Goal: Information Seeking & Learning: Find contact information

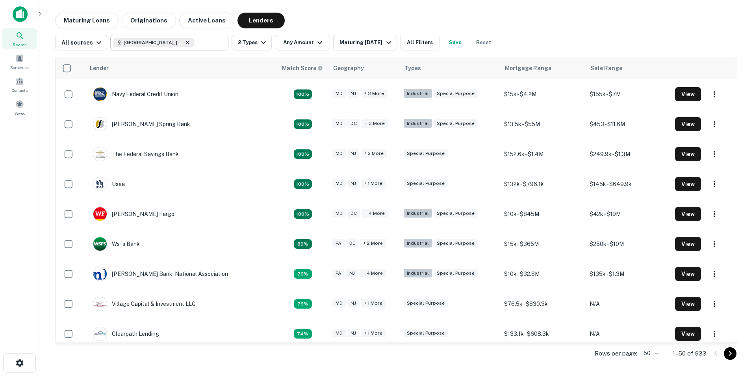
click at [187, 41] on icon at bounding box center [187, 42] width 6 height 6
type input "**********"
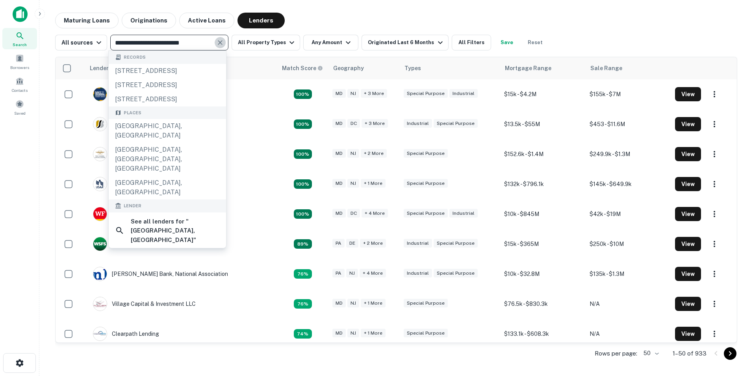
click at [218, 42] on icon "Clear" at bounding box center [220, 42] width 5 height 5
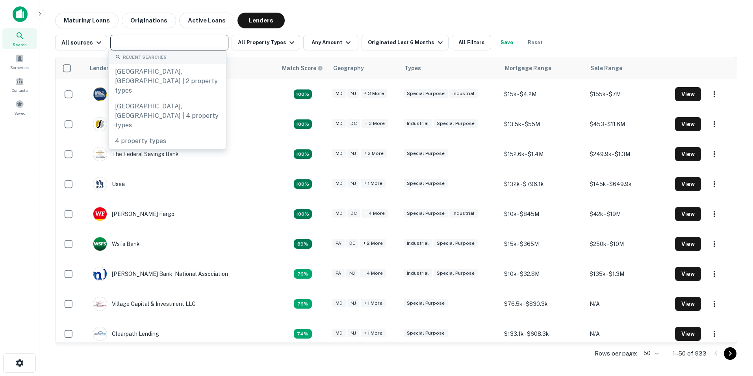
click at [131, 43] on input "text" at bounding box center [169, 42] width 112 height 11
click at [287, 41] on icon "button" at bounding box center [291, 42] width 9 height 9
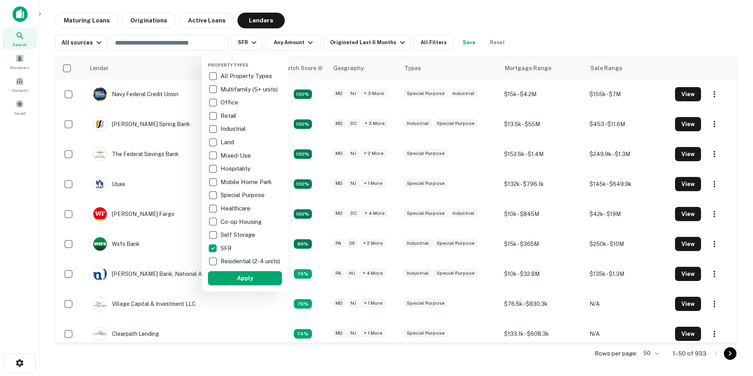
click at [313, 41] on div at bounding box center [376, 188] width 753 height 376
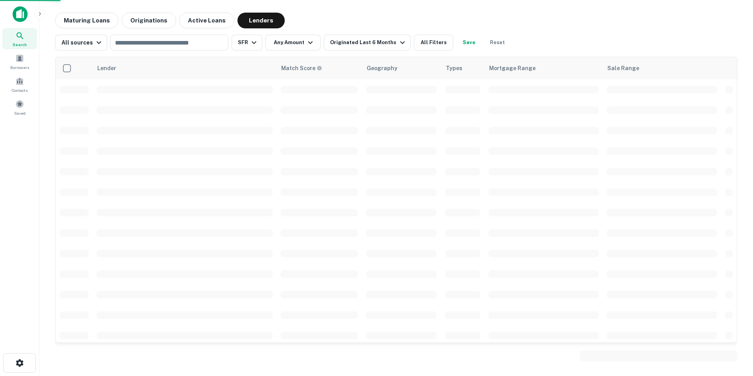
click at [311, 41] on div at bounding box center [376, 188] width 753 height 376
click at [309, 40] on div at bounding box center [376, 188] width 753 height 376
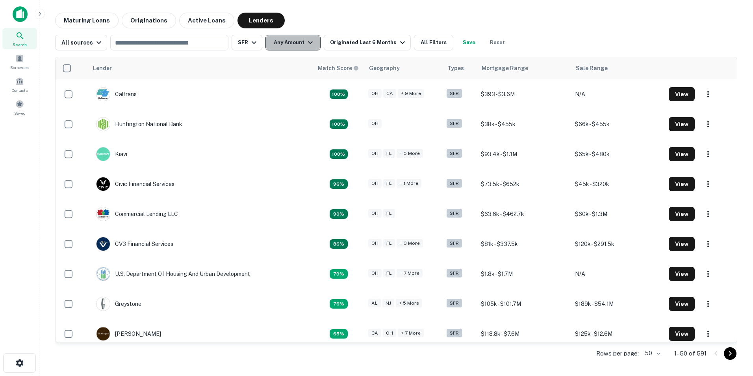
click at [307, 43] on icon "button" at bounding box center [310, 42] width 9 height 9
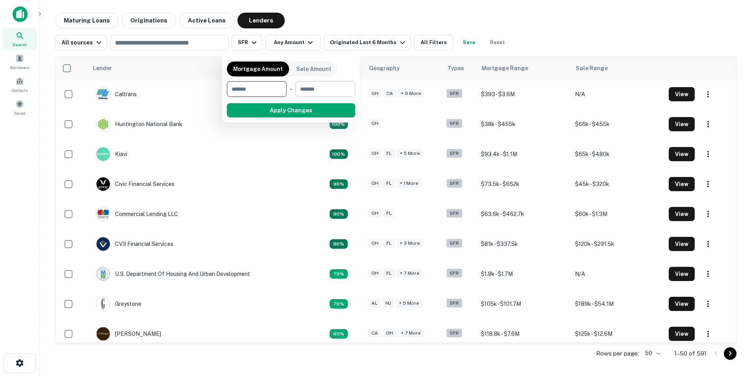
click at [330, 93] on input "number" at bounding box center [322, 89] width 54 height 16
type input "******"
click at [295, 111] on button "Apply Changes" at bounding box center [305, 110] width 100 height 14
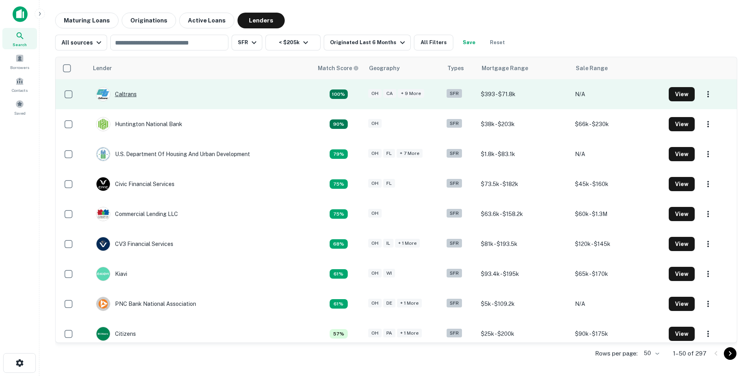
click at [120, 93] on div "Caltrans" at bounding box center [116, 94] width 41 height 14
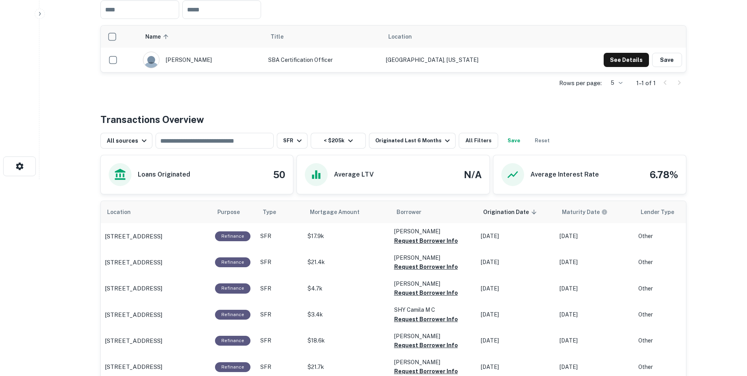
scroll to position [197, 0]
click at [632, 61] on button "See Details" at bounding box center [626, 59] width 45 height 14
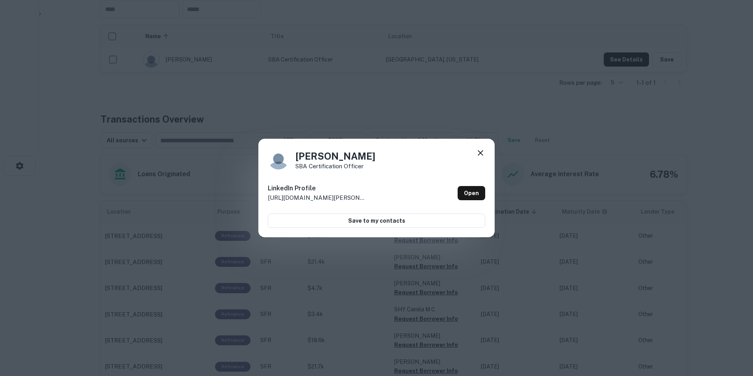
click at [486, 151] on div "Jerone Edwards SBA Certification Officer LinkedIn Profile http://www.linkedin.c…" at bounding box center [376, 188] width 236 height 98
click at [482, 153] on icon at bounding box center [480, 152] width 9 height 9
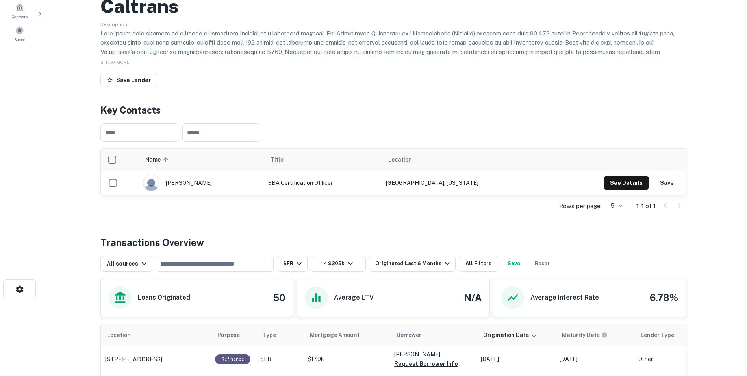
scroll to position [0, 0]
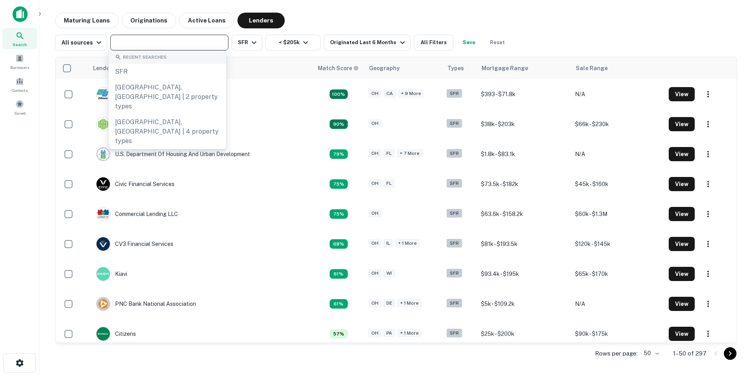
click at [143, 46] on input "text" at bounding box center [169, 42] width 112 height 11
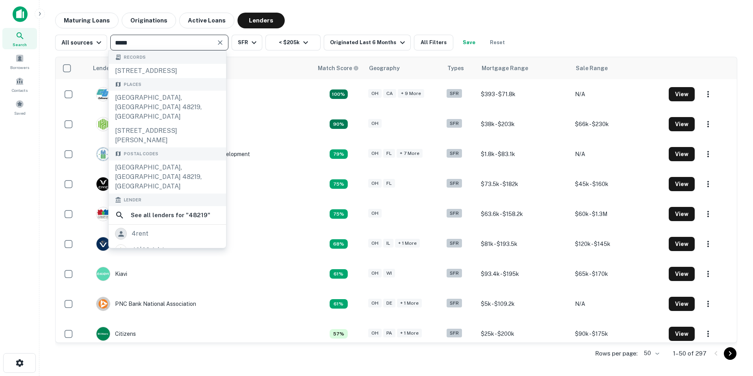
type input "*****"
click at [182, 44] on input "*****" at bounding box center [163, 42] width 100 height 11
click at [139, 40] on input "*****" at bounding box center [163, 42] width 100 height 11
click at [492, 39] on button "Reset" at bounding box center [497, 43] width 25 height 16
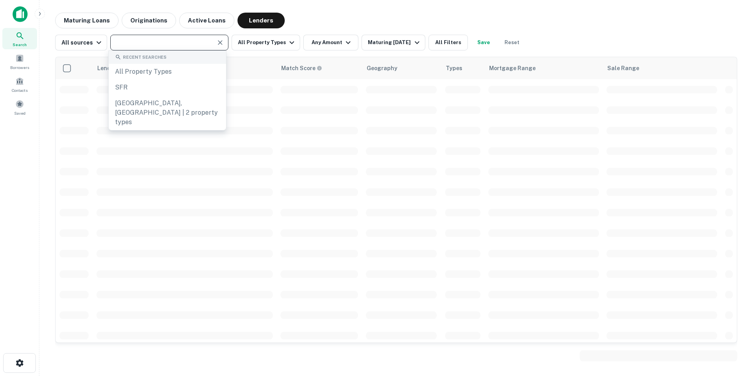
click at [148, 44] on input "text" at bounding box center [163, 42] width 100 height 11
click at [137, 46] on input "text" at bounding box center [163, 42] width 100 height 11
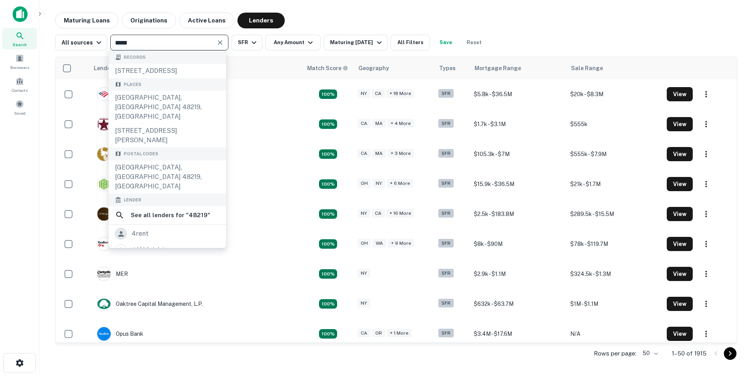
click at [134, 41] on input "*****" at bounding box center [163, 42] width 100 height 11
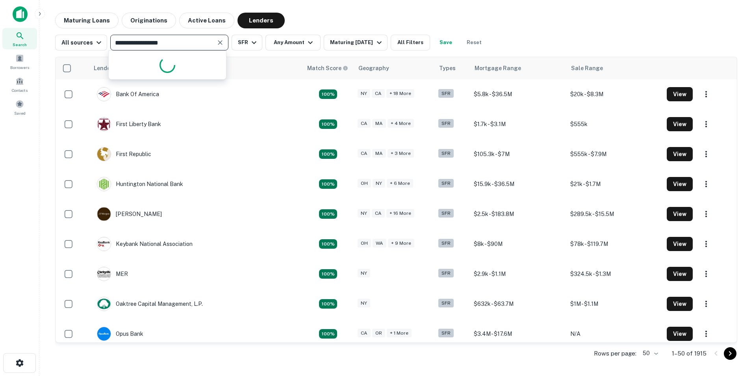
type input "**********"
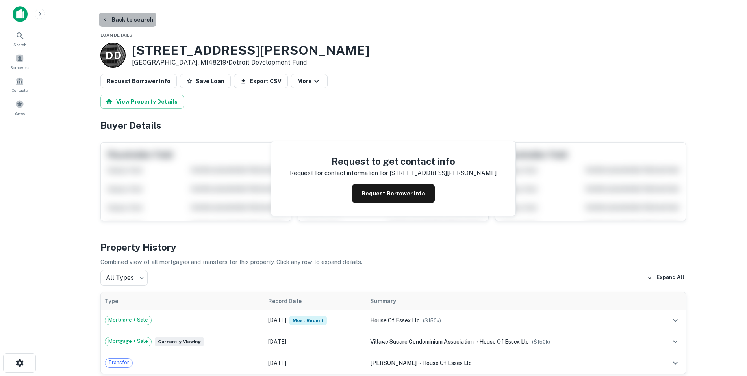
click at [141, 18] on button "Back to search" at bounding box center [127, 20] width 57 height 14
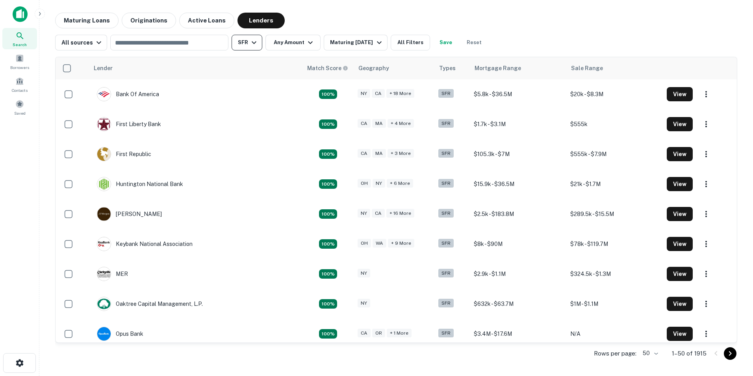
click at [252, 42] on icon "button" at bounding box center [253, 42] width 9 height 9
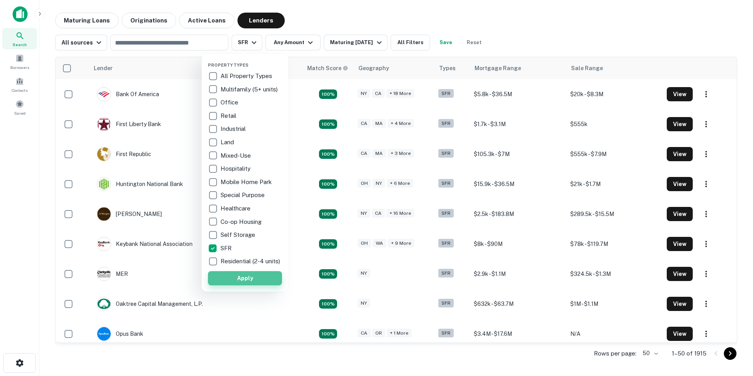
drag, startPoint x: 252, startPoint y: 287, endPoint x: 246, endPoint y: 278, distance: 10.9
click at [250, 285] on button "Apply" at bounding box center [245, 278] width 74 height 14
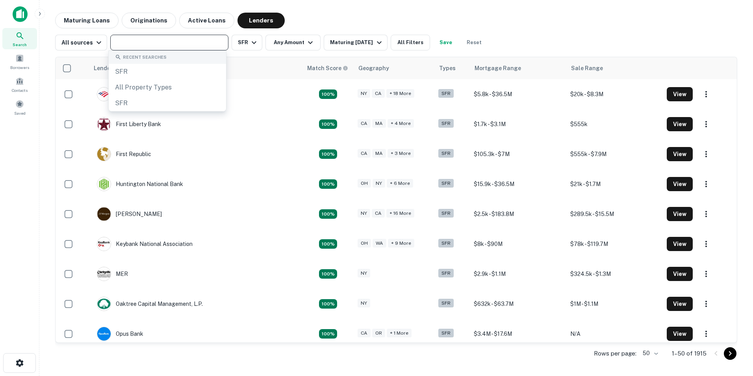
click at [156, 39] on input "text" at bounding box center [169, 42] width 112 height 11
type input "**********"
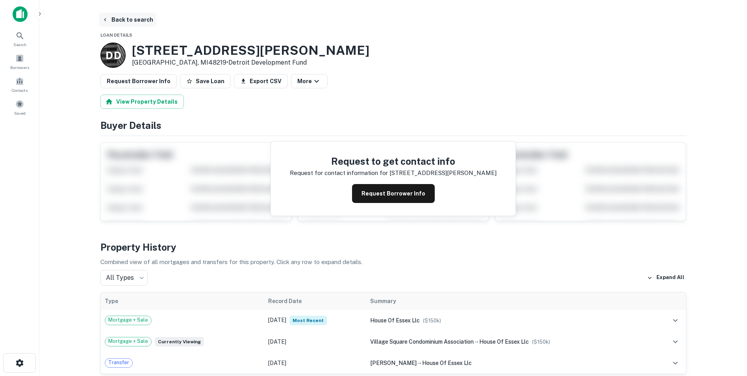
click at [126, 22] on button "Back to search" at bounding box center [127, 20] width 57 height 14
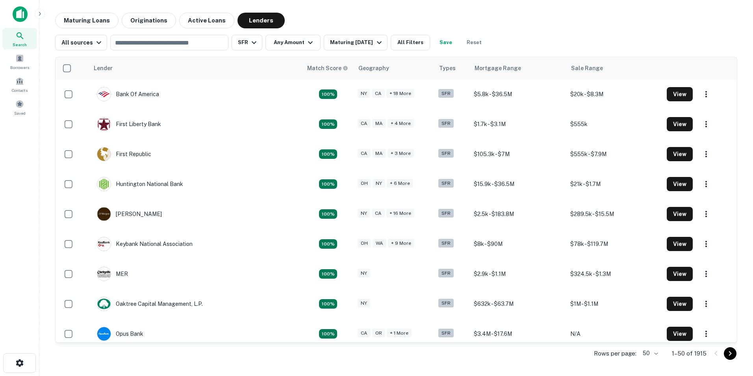
click at [15, 38] on div "Search" at bounding box center [19, 38] width 35 height 21
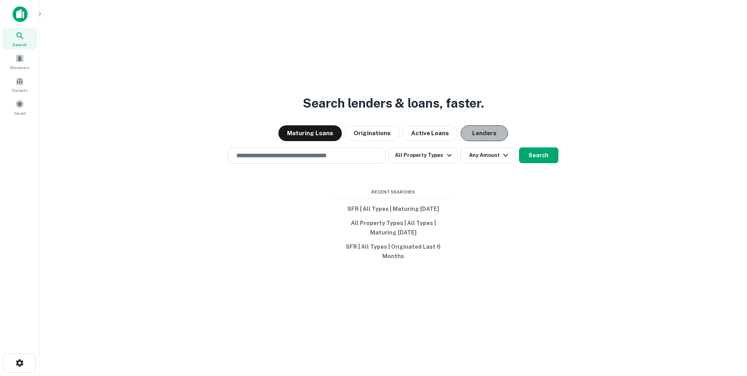
click at [485, 133] on button "Lenders" at bounding box center [484, 133] width 47 height 16
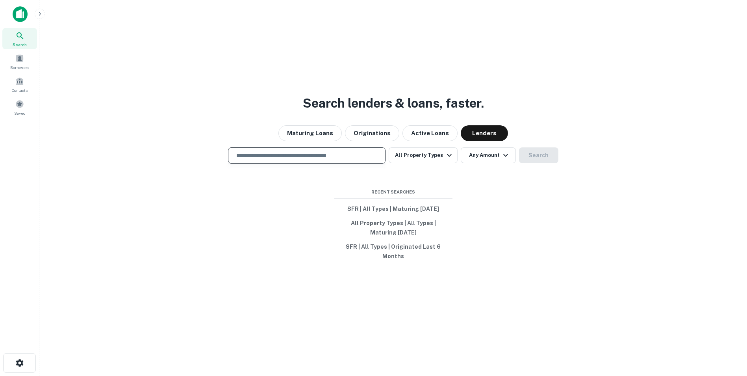
click at [289, 157] on input "text" at bounding box center [307, 155] width 150 height 9
type input "*****"
click at [445, 160] on icon "button" at bounding box center [449, 154] width 9 height 9
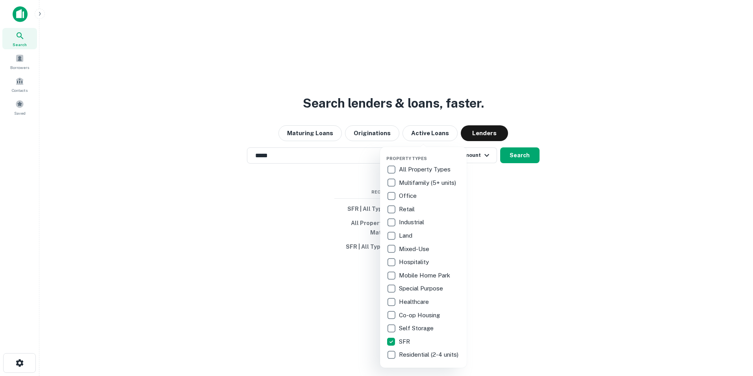
click at [516, 160] on div at bounding box center [376, 188] width 753 height 376
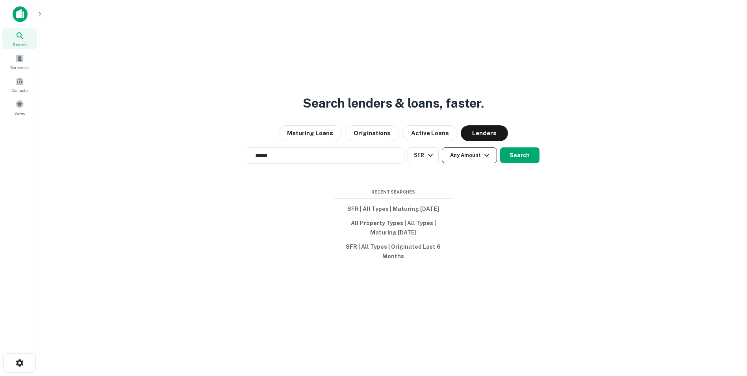
click at [487, 156] on icon "button" at bounding box center [486, 155] width 5 height 3
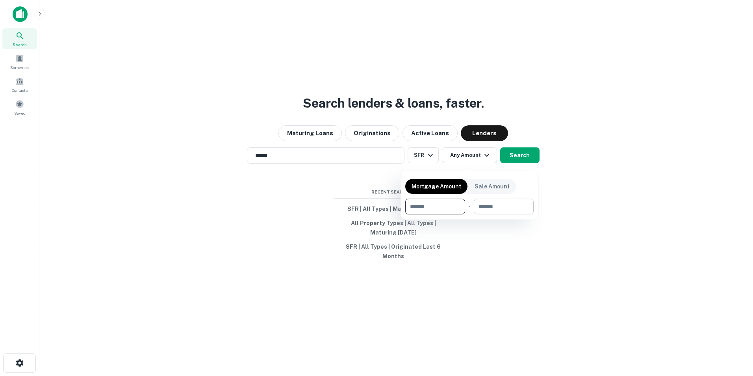
click at [493, 205] on input "number" at bounding box center [501, 206] width 54 height 16
type input "******"
click at [523, 163] on div at bounding box center [376, 188] width 753 height 376
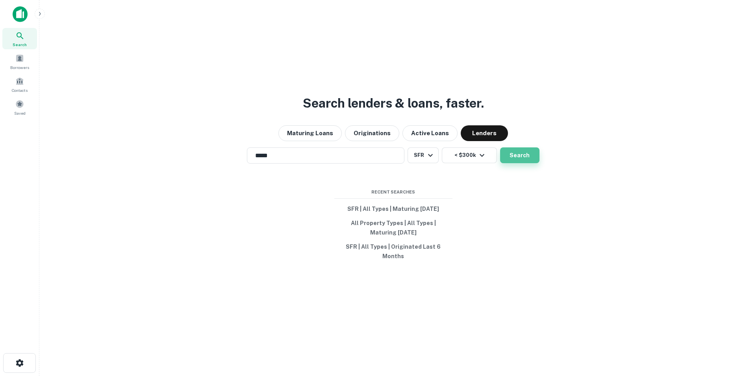
click at [519, 162] on button "Search" at bounding box center [519, 155] width 39 height 16
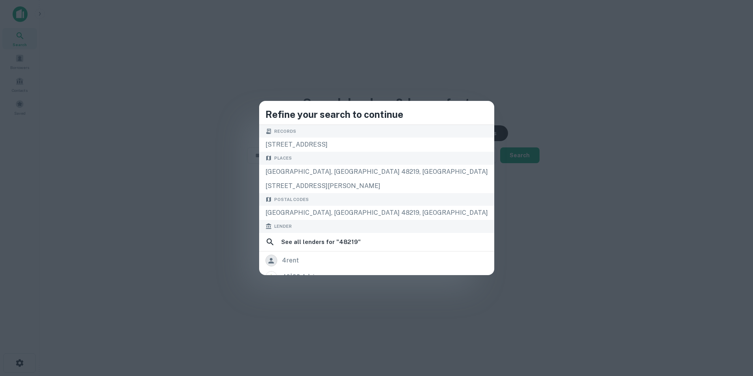
click at [573, 155] on div "Refine your search to continue Records 48219 alder cutoff rd e, eatonville, wa,…" at bounding box center [376, 188] width 753 height 376
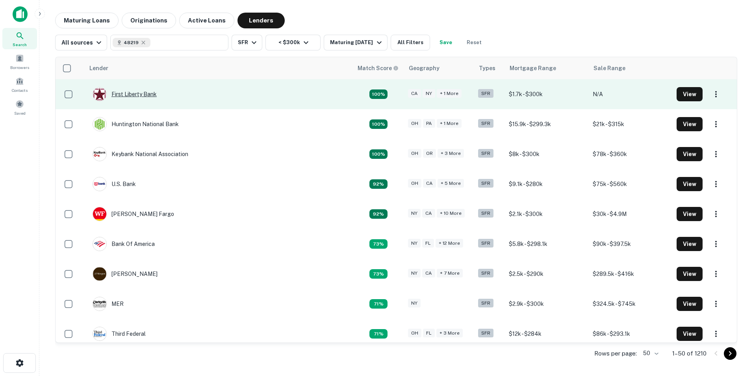
click at [135, 94] on div "First Liberty Bank" at bounding box center [125, 94] width 64 height 14
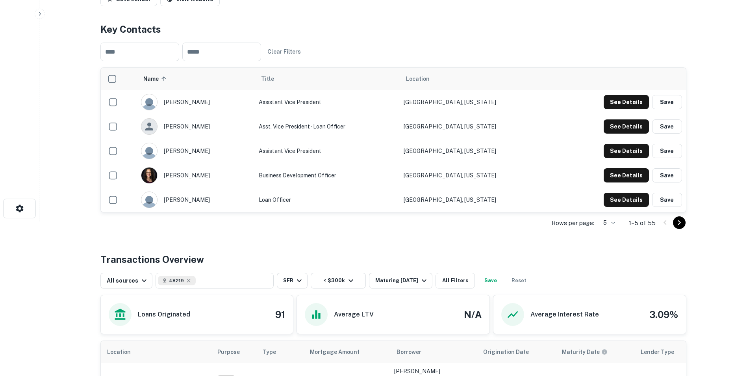
scroll to position [157, 0]
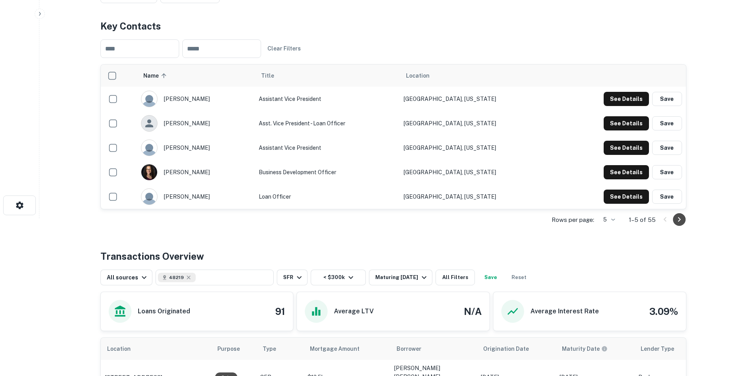
click at [683, 219] on icon "Go to next page" at bounding box center [678, 219] width 9 height 9
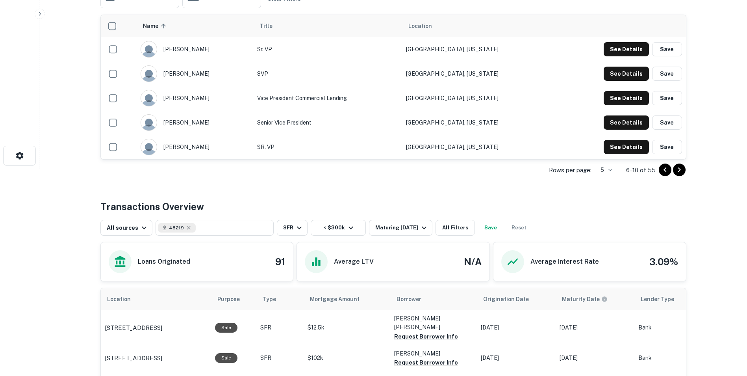
scroll to position [197, 0]
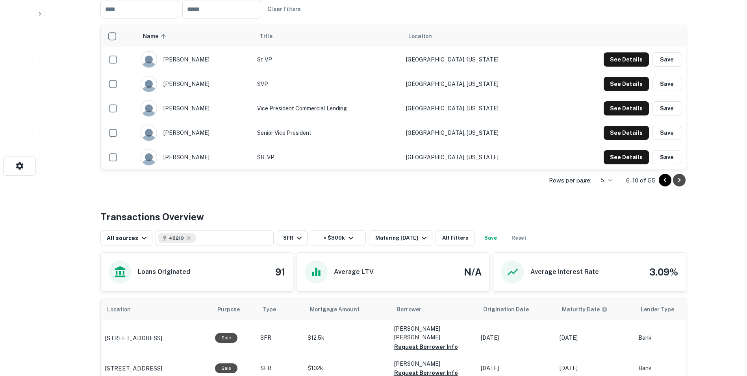
click at [676, 183] on icon "Go to next page" at bounding box center [678, 179] width 9 height 9
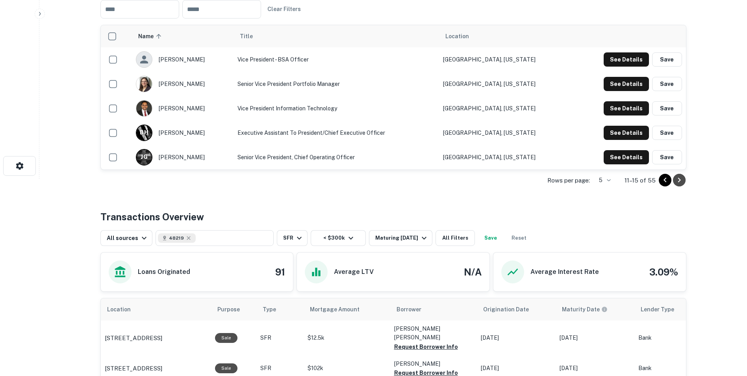
click at [681, 186] on button "Go to next page" at bounding box center [679, 180] width 13 height 13
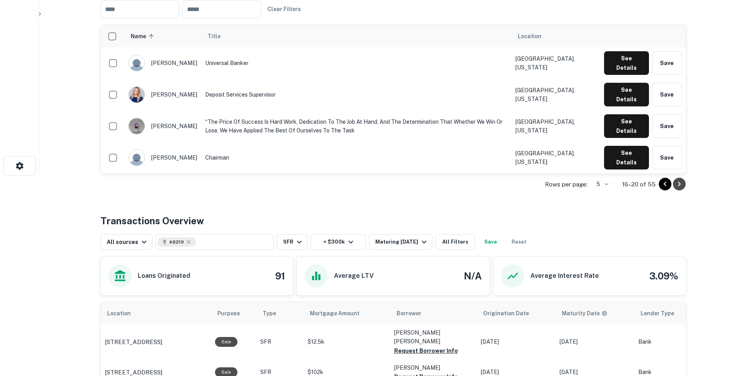
click at [682, 186] on icon "Go to next page" at bounding box center [678, 183] width 9 height 9
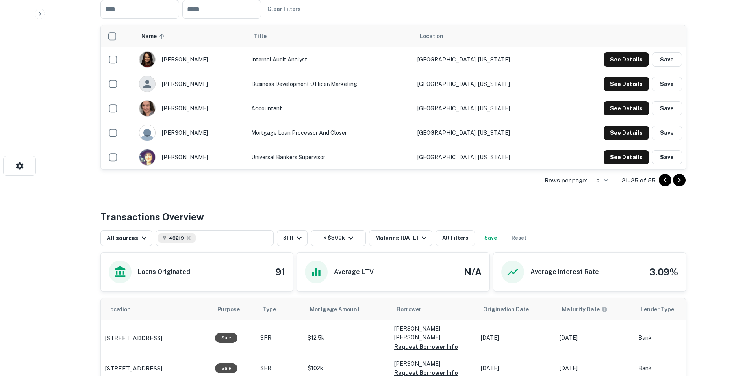
click at [682, 186] on div at bounding box center [672, 180] width 27 height 13
click at [681, 184] on icon "Go to next page" at bounding box center [678, 179] width 9 height 9
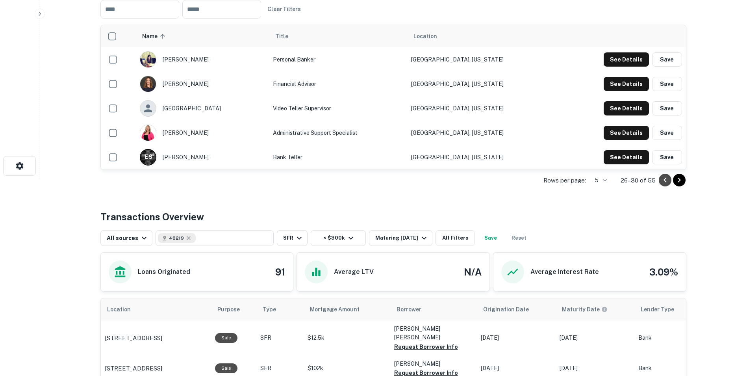
click at [663, 181] on icon "Go to previous page" at bounding box center [664, 179] width 9 height 9
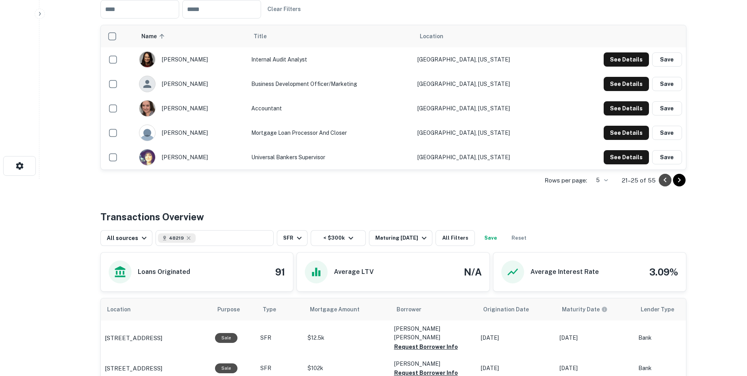
click at [663, 181] on icon "Go to previous page" at bounding box center [664, 179] width 9 height 9
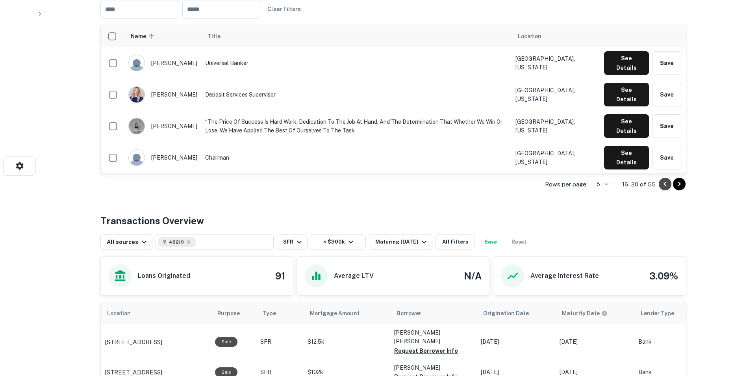
click at [663, 181] on icon "Go to previous page" at bounding box center [664, 183] width 9 height 9
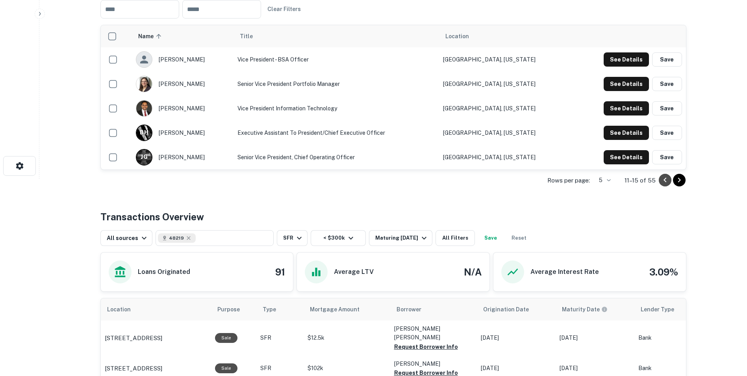
click at [663, 181] on icon "Go to previous page" at bounding box center [664, 179] width 9 height 9
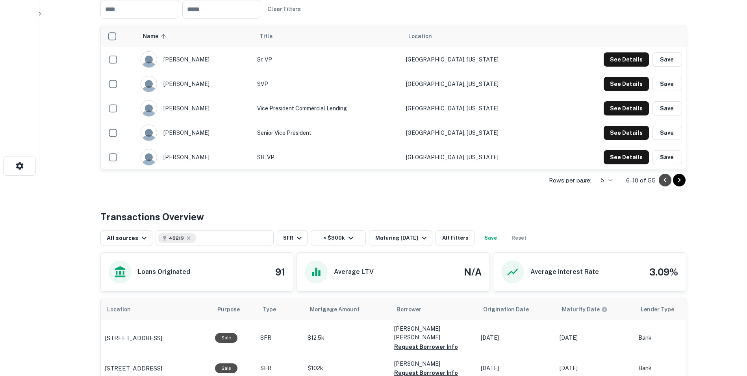
click at [663, 181] on icon "Go to previous page" at bounding box center [664, 179] width 9 height 9
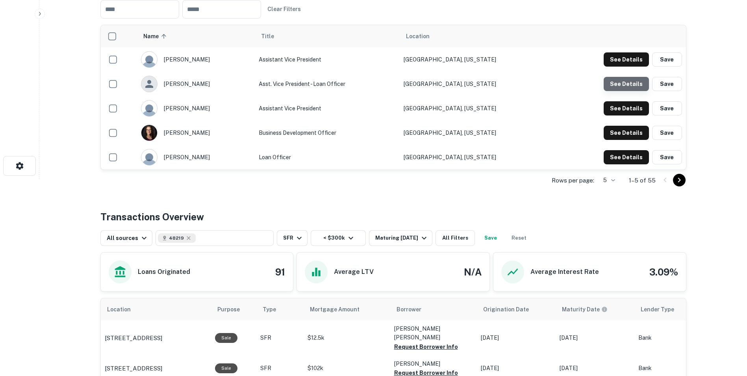
click at [629, 67] on button "See Details" at bounding box center [626, 59] width 45 height 14
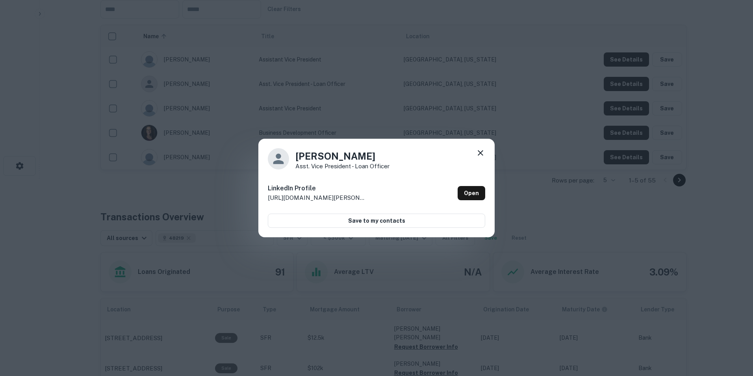
click at [478, 152] on icon at bounding box center [480, 152] width 9 height 9
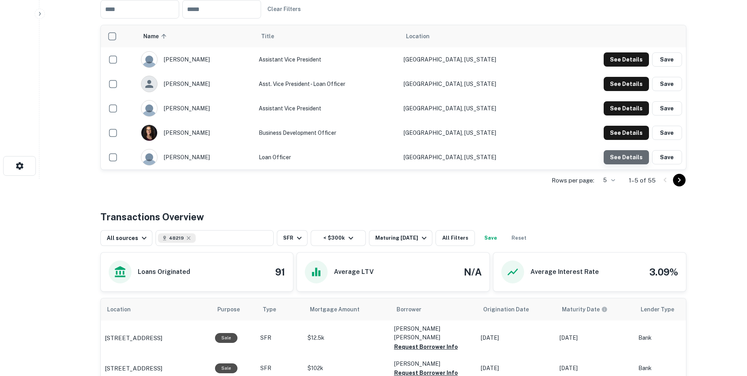
click at [628, 67] on button "See Details" at bounding box center [626, 59] width 45 height 14
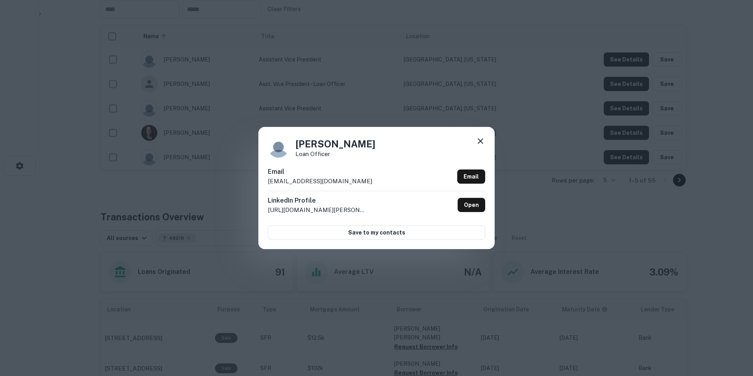
click at [481, 140] on icon at bounding box center [480, 140] width 9 height 9
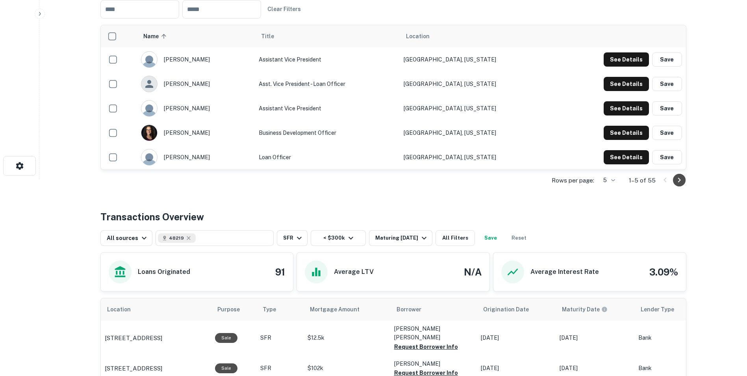
click at [677, 178] on icon "Go to next page" at bounding box center [678, 179] width 9 height 9
click at [682, 178] on icon "Go to next page" at bounding box center [678, 179] width 9 height 9
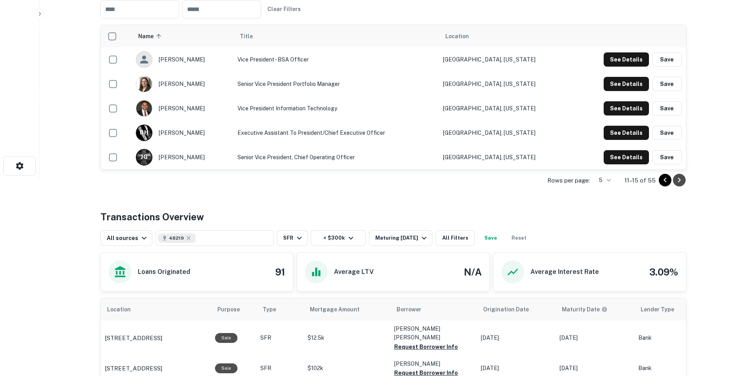
click at [676, 178] on icon "Go to next page" at bounding box center [678, 179] width 9 height 9
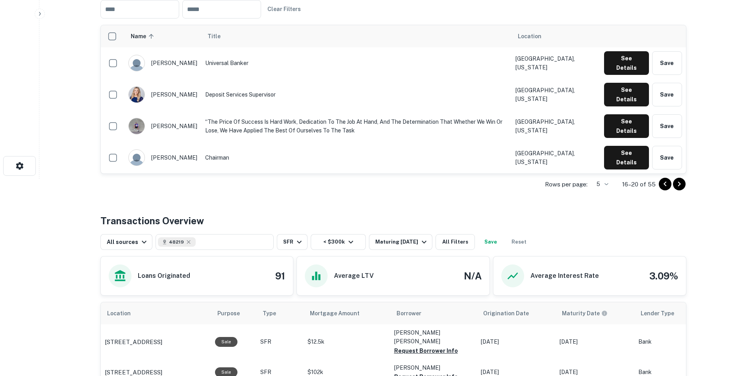
click at [676, 180] on div "Rows per page: 5 * 16–20 of 55" at bounding box center [393, 184] width 586 height 21
click at [676, 181] on icon "Go to next page" at bounding box center [678, 183] width 9 height 9
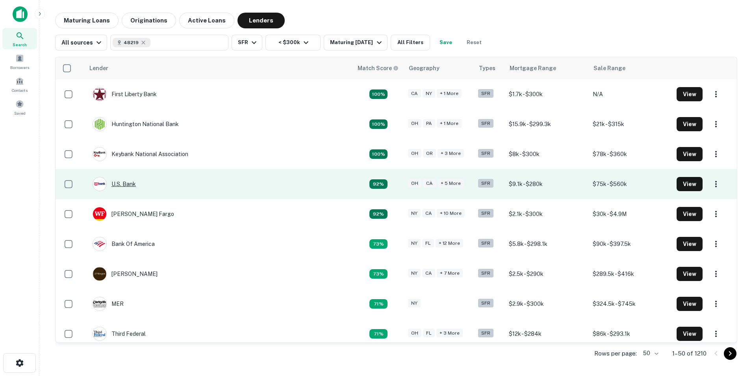
click at [135, 183] on div "U.s. Bank" at bounding box center [114, 184] width 43 height 14
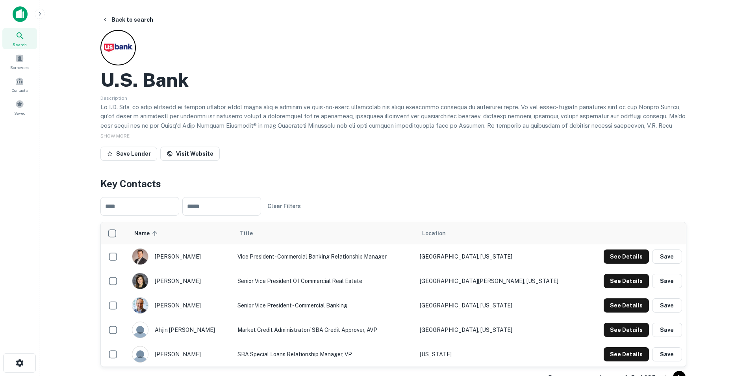
scroll to position [39, 0]
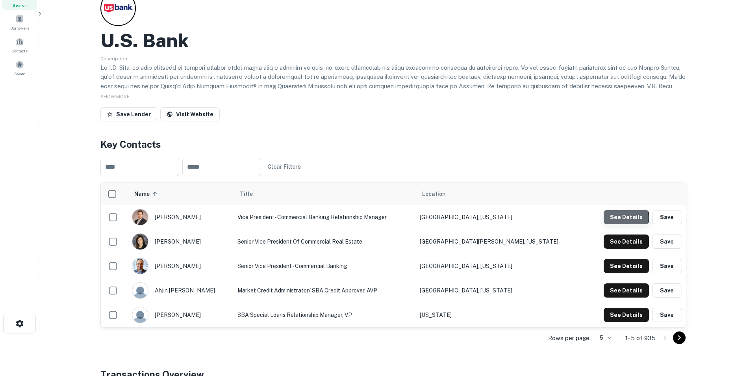
click at [625, 218] on button "See Details" at bounding box center [626, 217] width 45 height 14
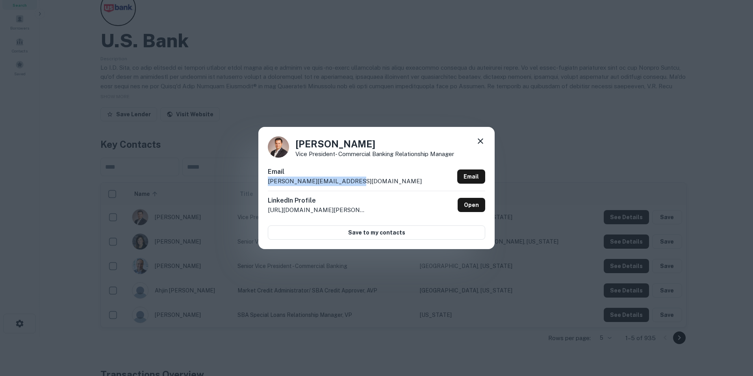
drag, startPoint x: 348, startPoint y: 180, endPoint x: 263, endPoint y: 176, distance: 85.9
click at [263, 176] on div "Aaron Cosellian Vice President- Commercial Banking Relationship Manager Email a…" at bounding box center [376, 188] width 236 height 122
drag, startPoint x: 263, startPoint y: 176, endPoint x: 304, endPoint y: 180, distance: 41.1
copy p "aaron.cosellian@usbank.com"
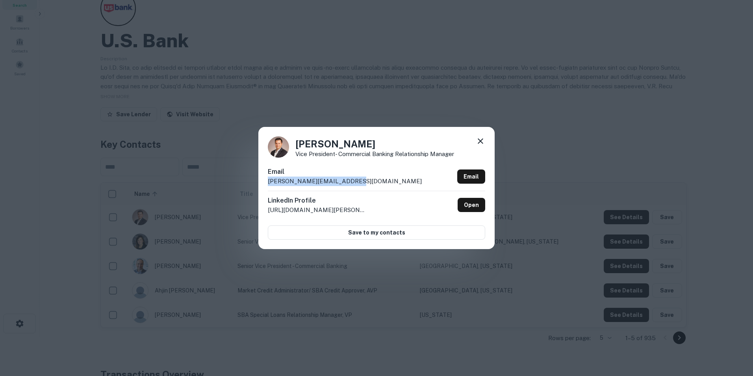
click at [479, 142] on icon at bounding box center [480, 140] width 9 height 9
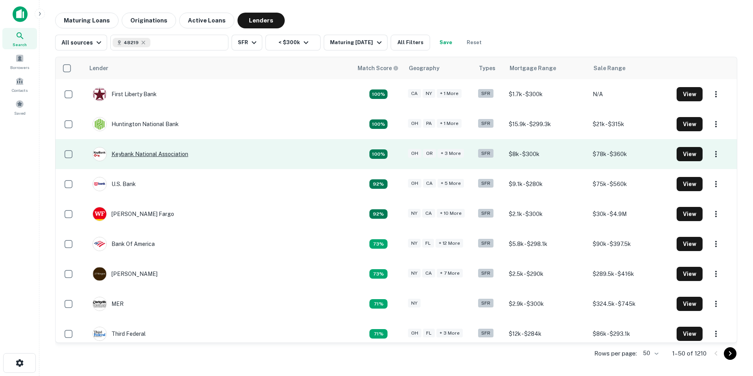
click at [143, 152] on div "Keybank National Association" at bounding box center [141, 154] width 96 height 14
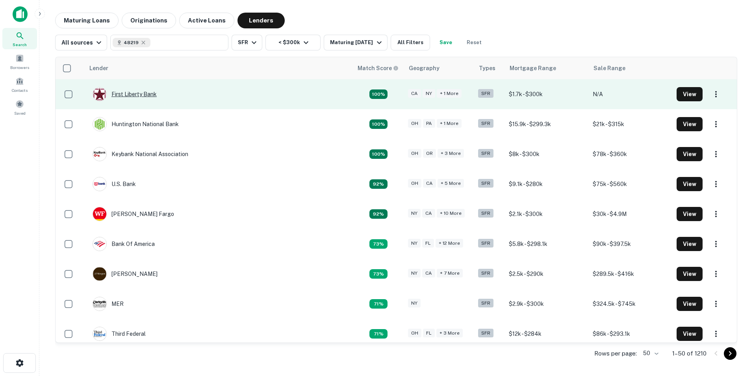
click at [133, 92] on div "First Liberty Bank" at bounding box center [125, 94] width 64 height 14
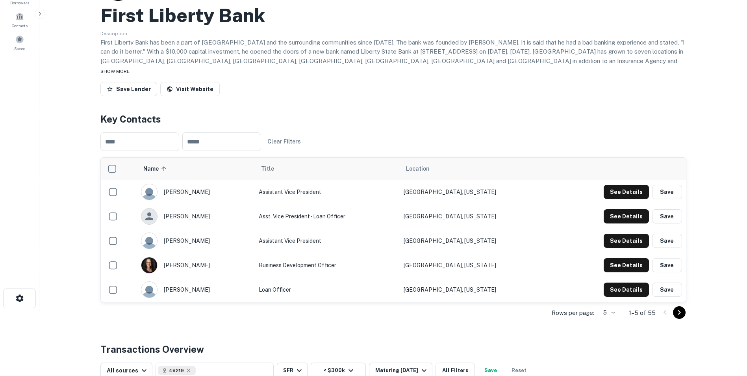
scroll to position [79, 0]
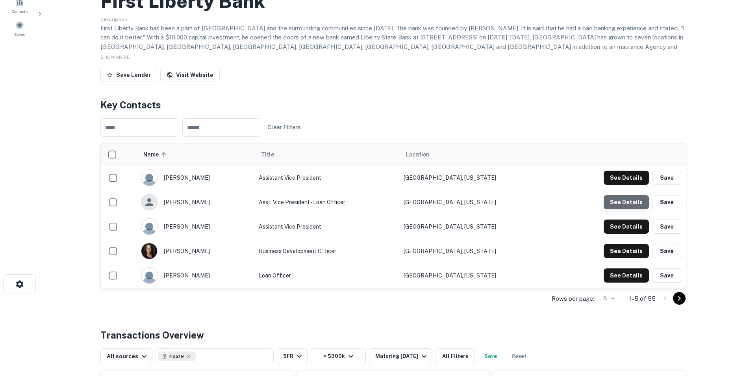
click at [633, 185] on button "See Details" at bounding box center [626, 177] width 45 height 14
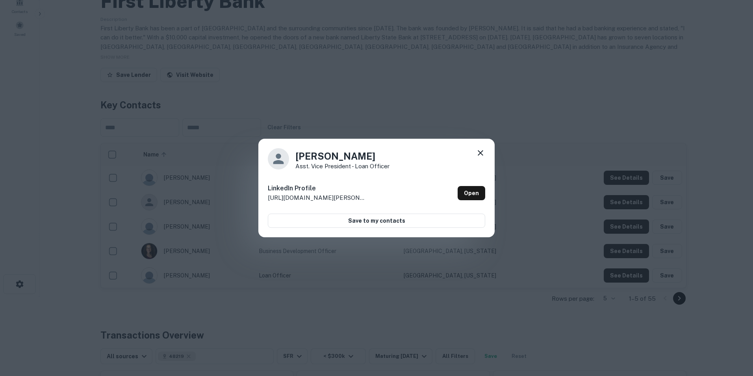
click at [481, 153] on icon at bounding box center [481, 153] width 6 height 6
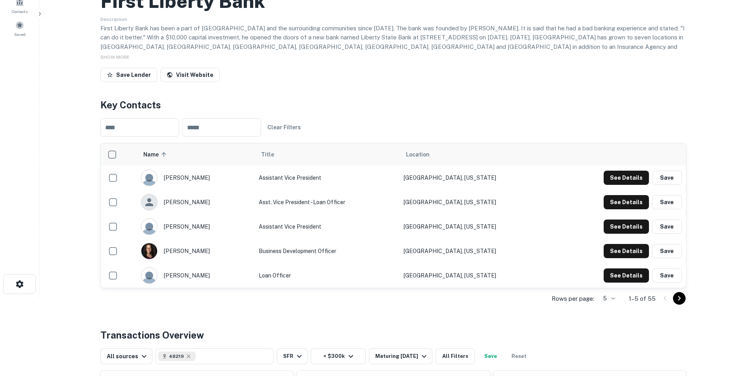
click at [678, 294] on icon "Go to next page" at bounding box center [678, 297] width 9 height 9
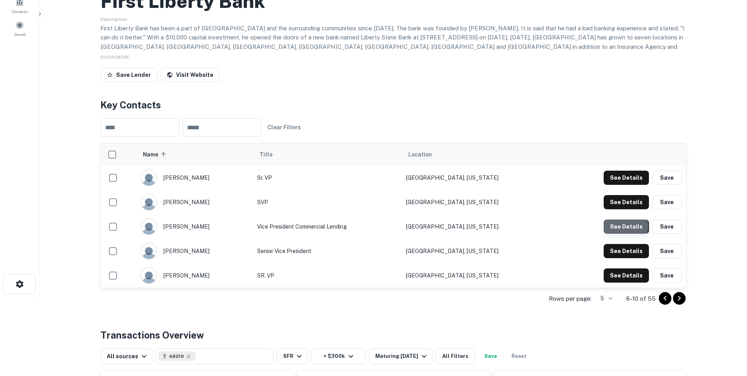
click at [621, 185] on button "See Details" at bounding box center [626, 177] width 45 height 14
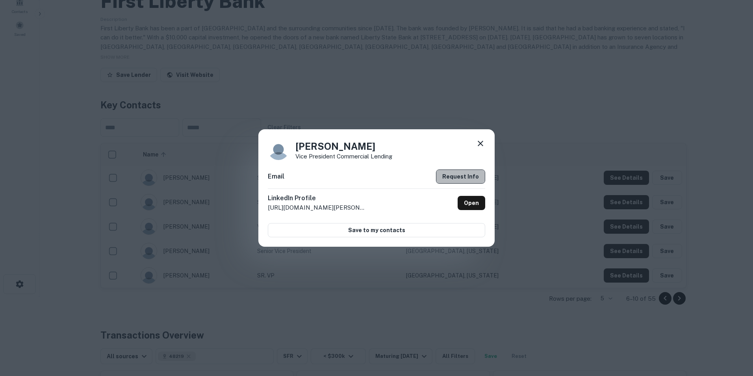
click at [464, 174] on button "Request Info" at bounding box center [460, 176] width 49 height 14
click at [482, 140] on icon at bounding box center [480, 143] width 9 height 9
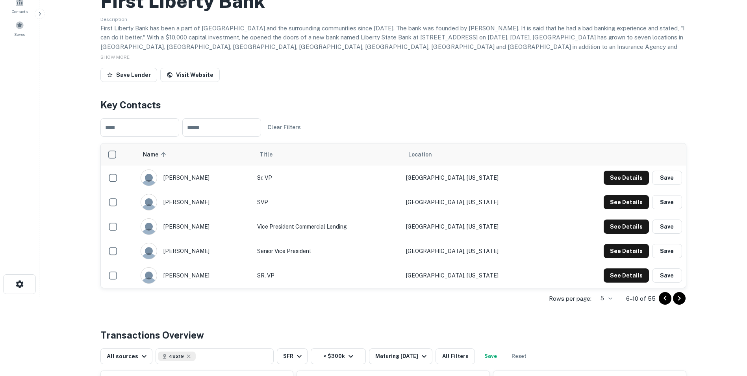
click at [678, 298] on icon "Go to next page" at bounding box center [678, 297] width 9 height 9
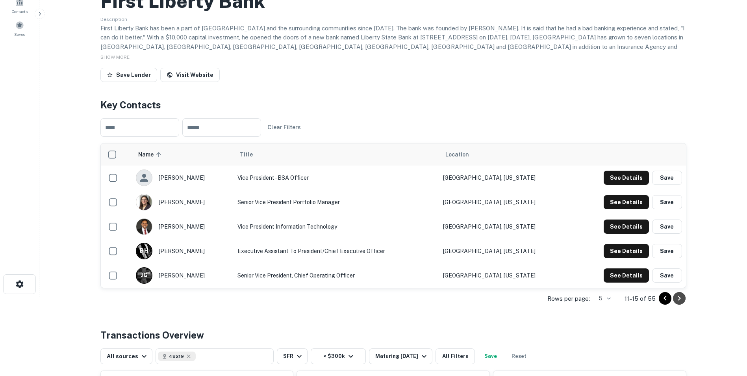
click at [678, 297] on icon "Go to next page" at bounding box center [678, 297] width 9 height 9
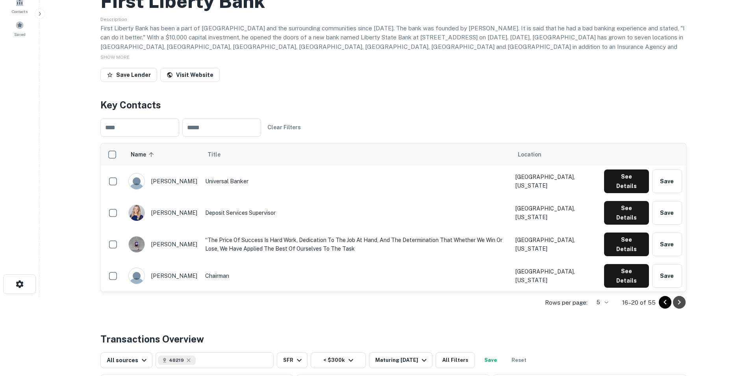
click at [678, 297] on icon "Go to next page" at bounding box center [678, 301] width 9 height 9
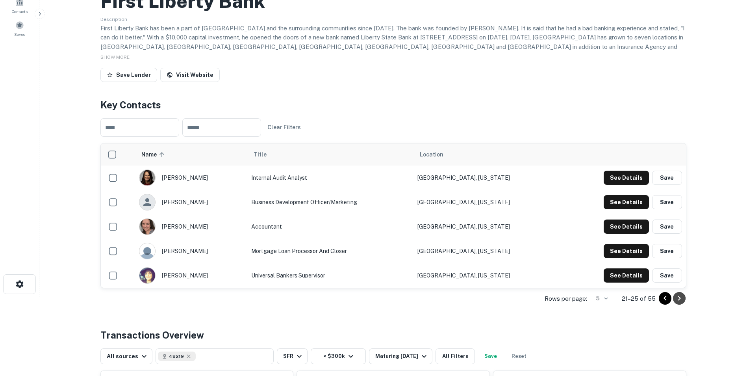
click at [678, 297] on icon "Go to next page" at bounding box center [678, 297] width 9 height 9
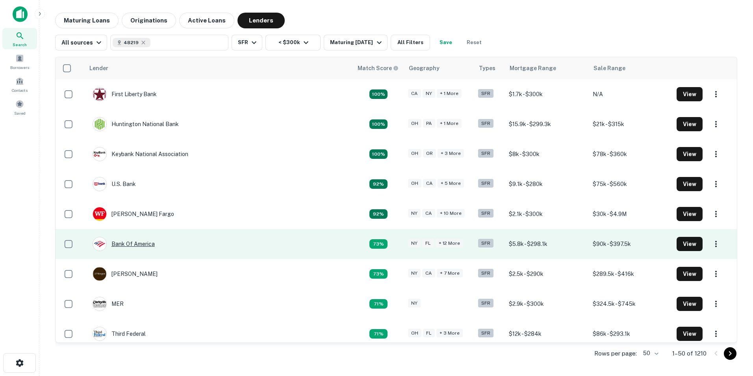
click at [133, 244] on div "Bank Of America" at bounding box center [124, 244] width 62 height 14
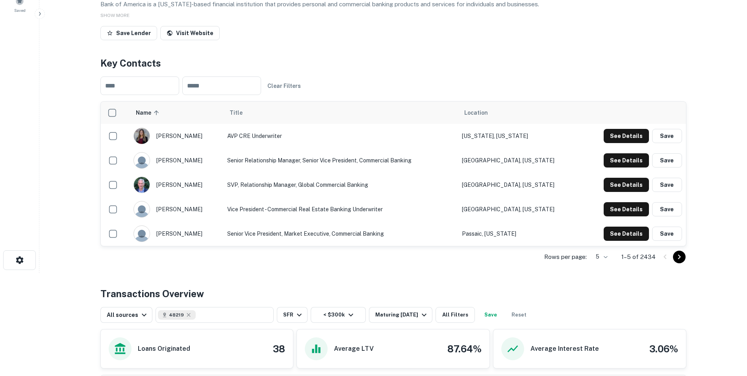
scroll to position [106, 0]
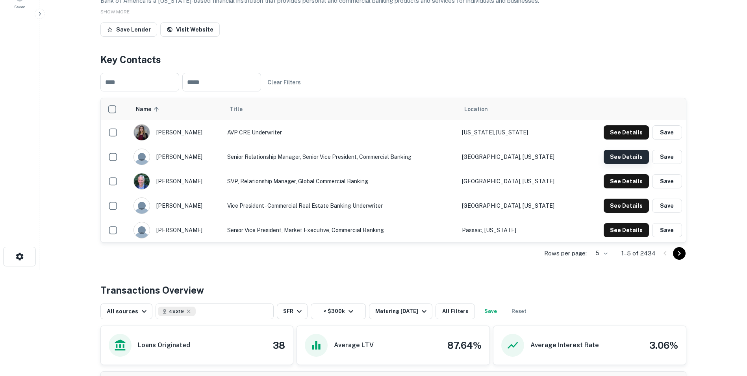
click at [623, 139] on button "See Details" at bounding box center [626, 132] width 45 height 14
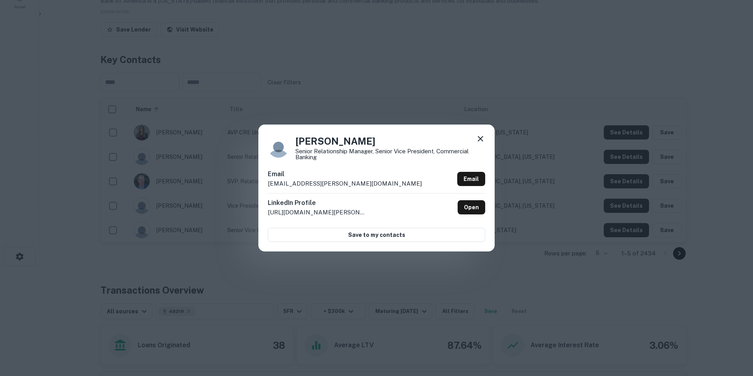
click at [479, 136] on icon at bounding box center [480, 138] width 9 height 9
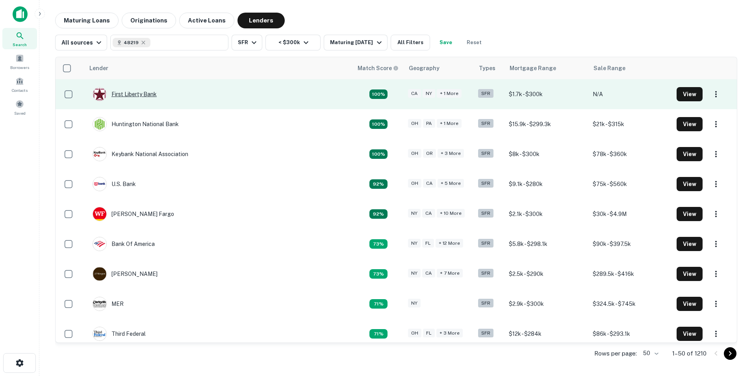
click at [137, 95] on div "First Liberty Bank" at bounding box center [125, 94] width 64 height 14
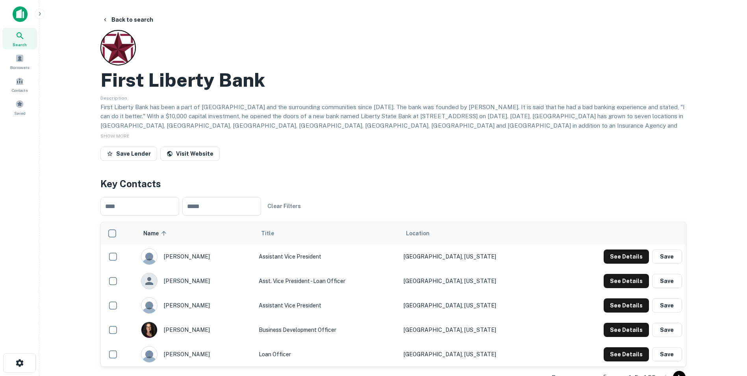
scroll to position [39, 0]
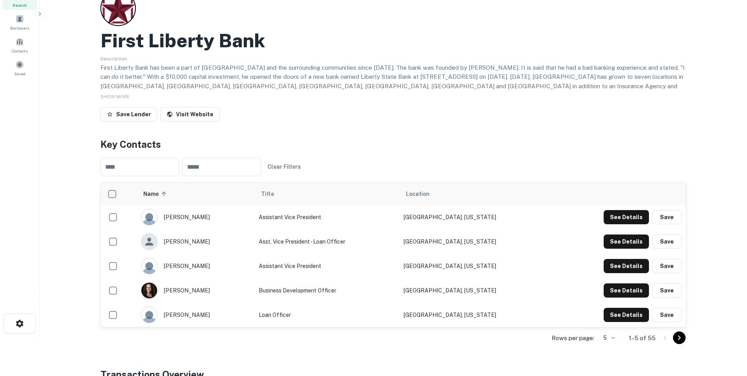
click at [682, 336] on icon "Go to next page" at bounding box center [678, 337] width 9 height 9
click at [682, 335] on icon "Go to next page" at bounding box center [678, 337] width 9 height 9
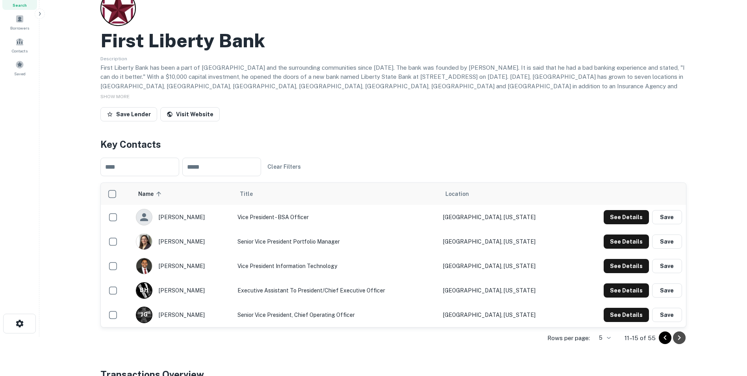
click at [682, 335] on icon "Go to next page" at bounding box center [678, 337] width 9 height 9
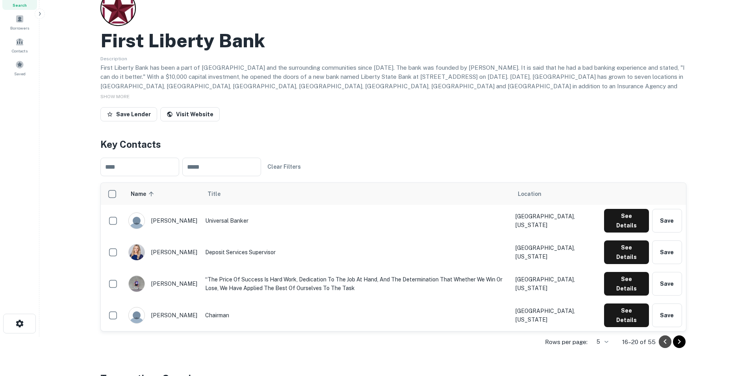
click at [662, 339] on icon "Go to previous page" at bounding box center [664, 341] width 9 height 9
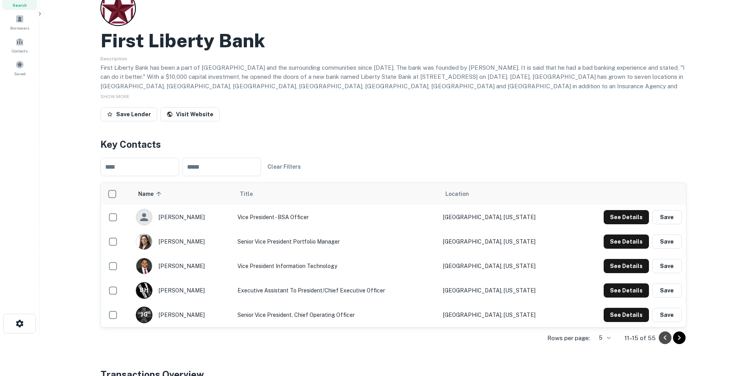
click at [662, 339] on icon "Go to previous page" at bounding box center [664, 337] width 9 height 9
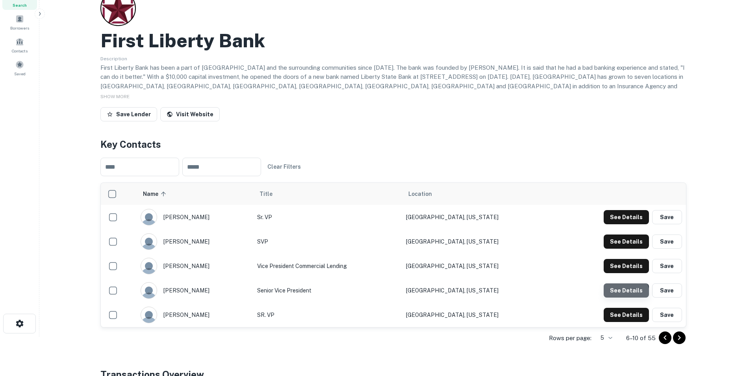
click at [621, 224] on button "See Details" at bounding box center [626, 217] width 45 height 14
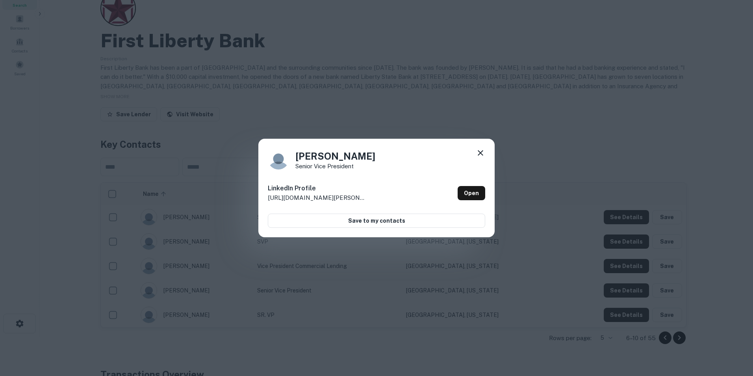
click at [484, 151] on icon at bounding box center [480, 152] width 9 height 9
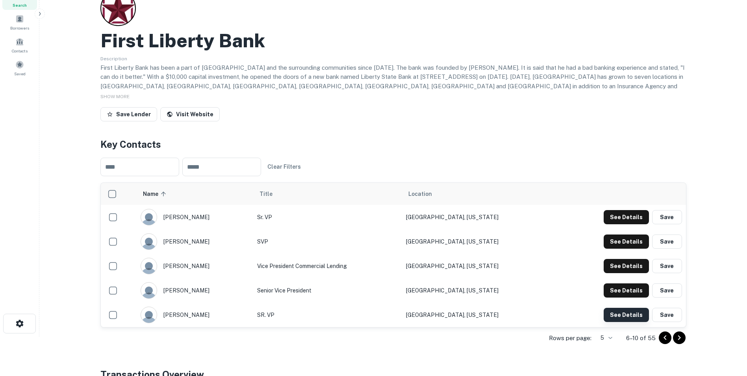
click at [627, 224] on button "See Details" at bounding box center [626, 217] width 45 height 14
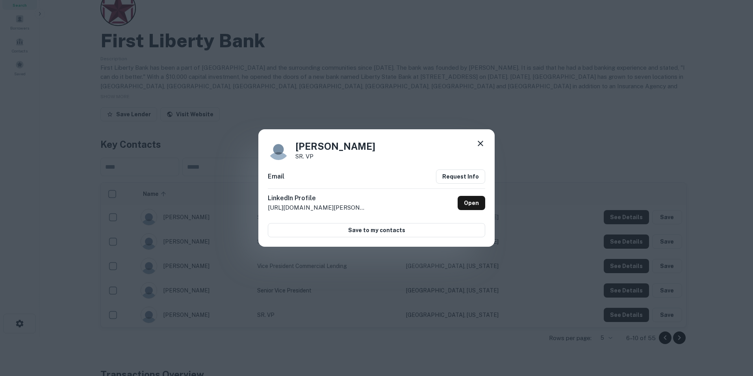
click at [480, 141] on icon at bounding box center [480, 143] width 9 height 9
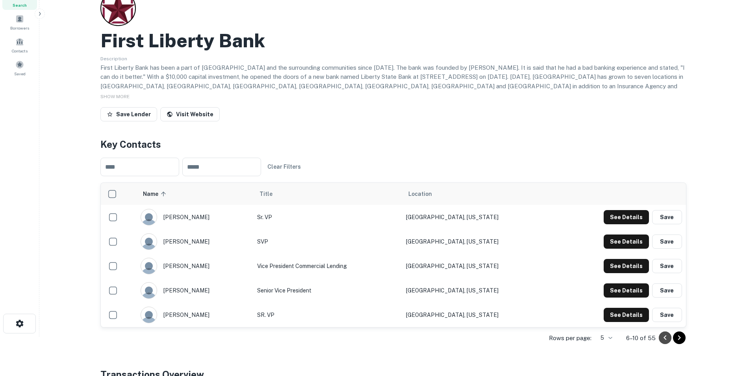
click at [664, 333] on icon "Go to previous page" at bounding box center [664, 337] width 9 height 9
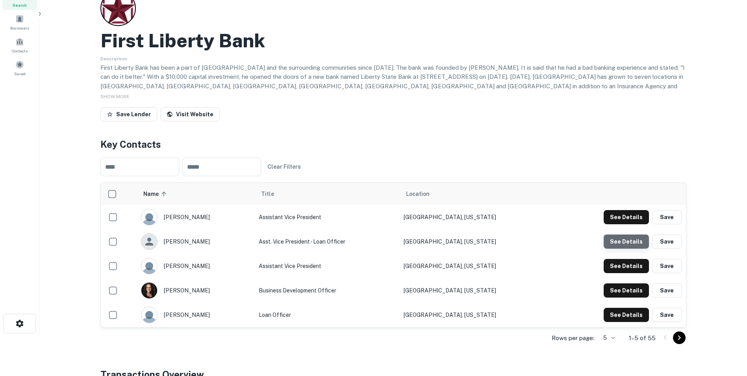
click at [632, 224] on button "See Details" at bounding box center [626, 217] width 45 height 14
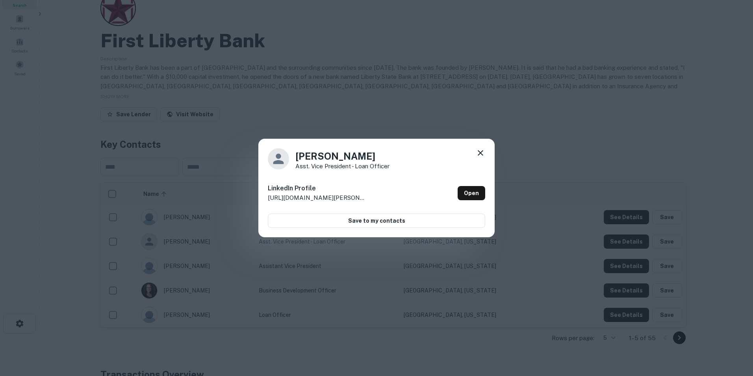
click at [479, 149] on icon at bounding box center [480, 152] width 9 height 9
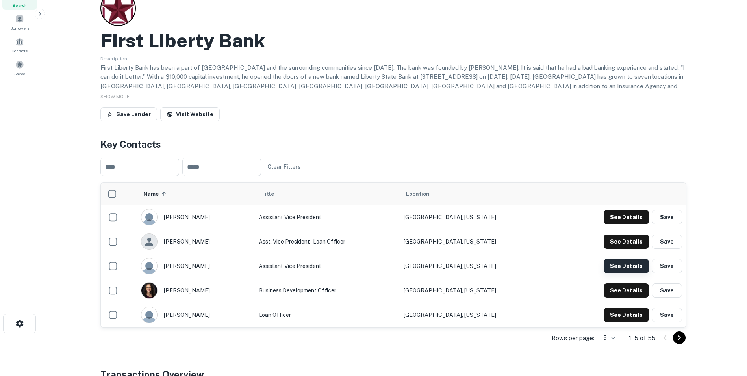
click at [616, 224] on button "See Details" at bounding box center [626, 217] width 45 height 14
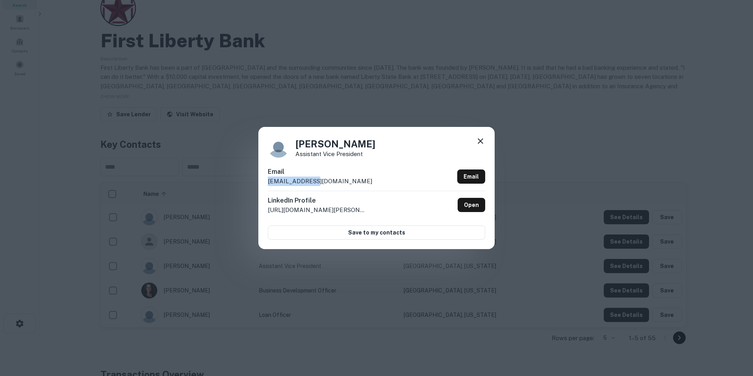
drag, startPoint x: 320, startPoint y: 179, endPoint x: 266, endPoint y: 178, distance: 53.6
click at [266, 178] on div "Suzanne Reid Assistant Vice President Email sreid@flnb.com Email LinkedIn Profi…" at bounding box center [376, 188] width 236 height 122
drag, startPoint x: 266, startPoint y: 178, endPoint x: 274, endPoint y: 181, distance: 8.3
copy p "sreid@flnb.com"
click at [479, 139] on icon at bounding box center [480, 140] width 9 height 9
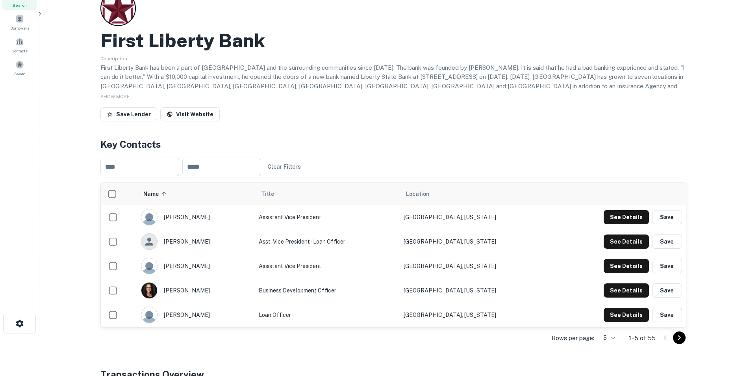
click at [22, 5] on span "Search" at bounding box center [20, 5] width 14 height 6
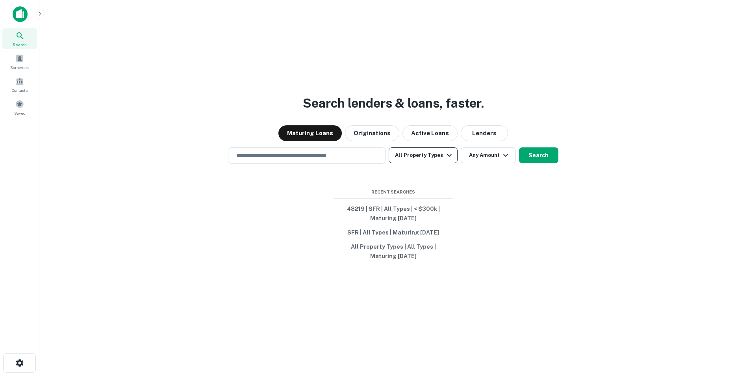
click at [447, 154] on icon "button" at bounding box center [449, 154] width 9 height 9
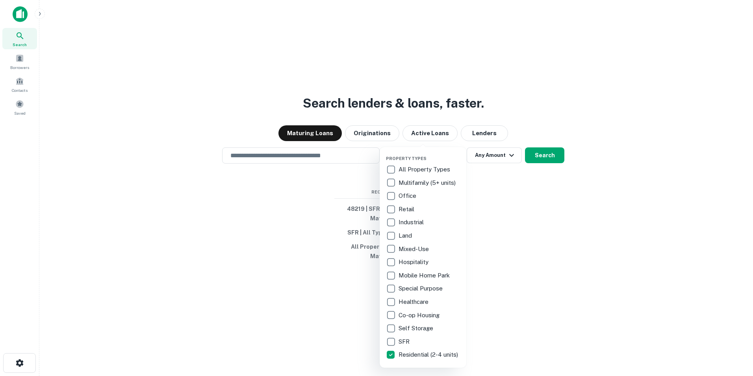
click at [281, 157] on div at bounding box center [376, 188] width 753 height 376
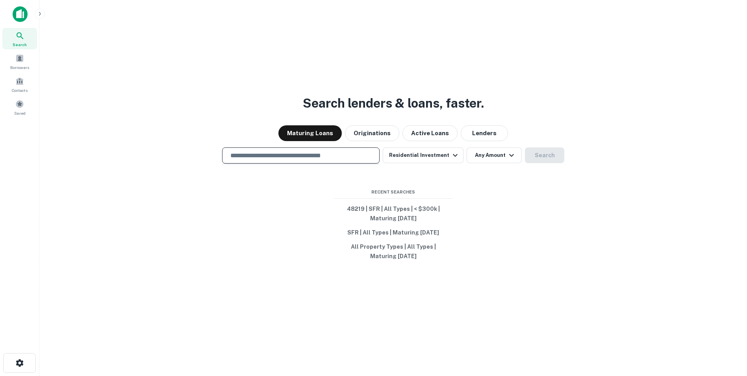
click at [279, 152] on input "text" at bounding box center [301, 155] width 150 height 9
click at [281, 152] on input "text" at bounding box center [301, 155] width 150 height 9
type input "**********"
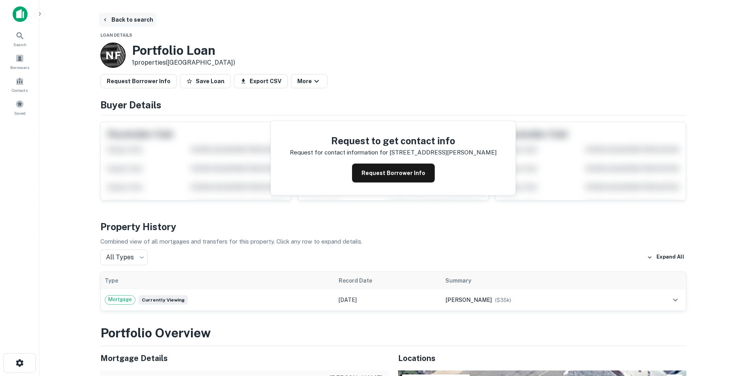
click at [113, 21] on button "Back to search" at bounding box center [127, 20] width 57 height 14
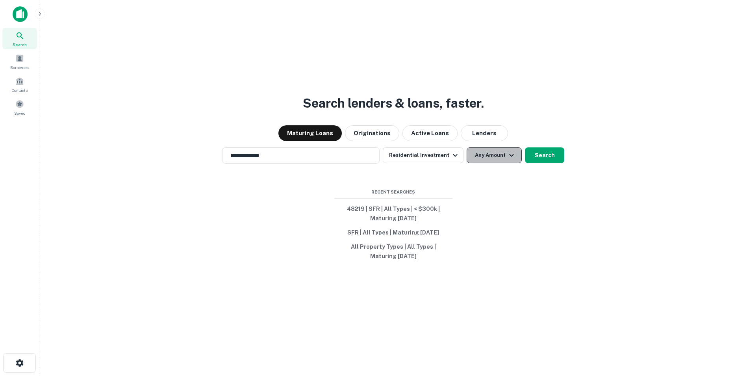
click at [509, 154] on icon "button" at bounding box center [511, 154] width 9 height 9
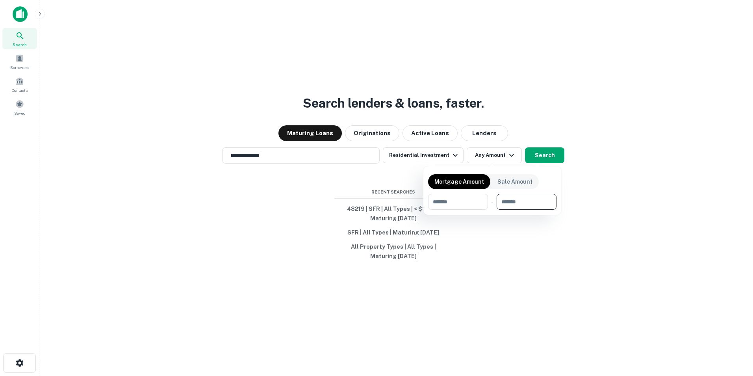
drag, startPoint x: 511, startPoint y: 200, endPoint x: 539, endPoint y: 200, distance: 27.2
click at [512, 200] on input "number" at bounding box center [523, 202] width 54 height 16
type input "******"
click at [288, 156] on div at bounding box center [376, 188] width 753 height 376
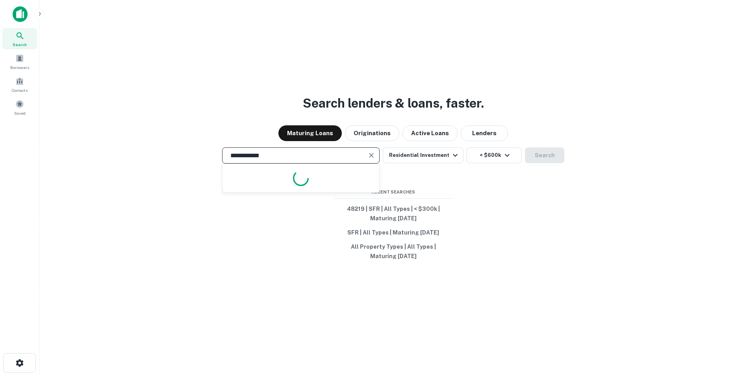
click at [282, 154] on input "**********" at bounding box center [295, 155] width 139 height 9
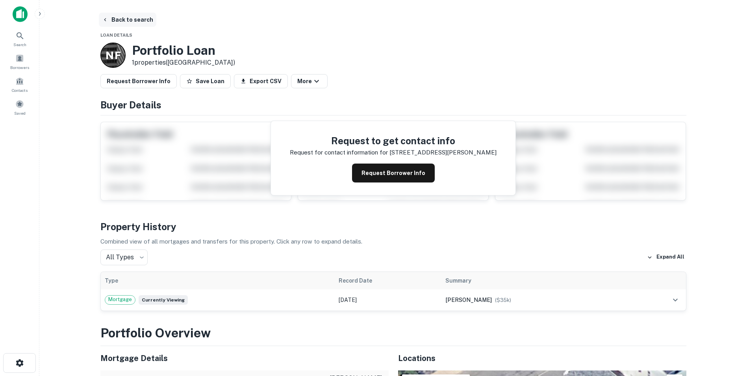
click at [107, 19] on icon "button" at bounding box center [105, 20] width 6 height 6
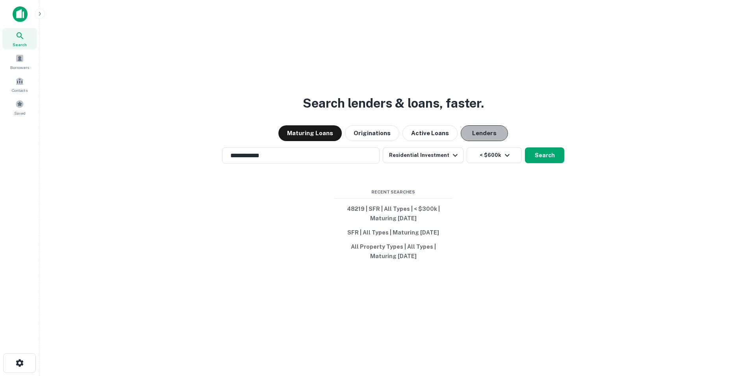
click at [480, 133] on button "Lenders" at bounding box center [484, 133] width 47 height 16
click at [284, 157] on input "**********" at bounding box center [295, 155] width 139 height 9
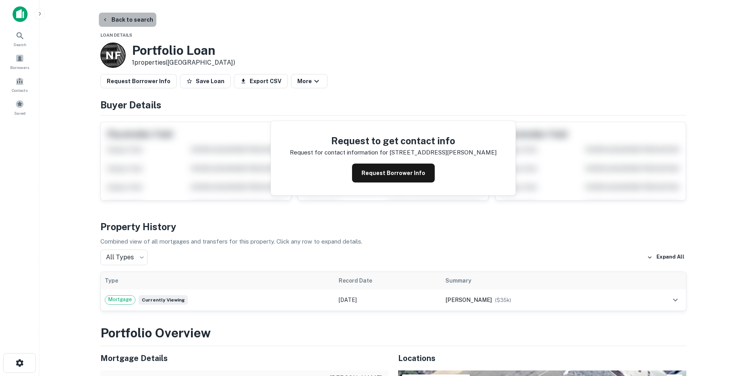
click at [141, 19] on button "Back to search" at bounding box center [127, 20] width 57 height 14
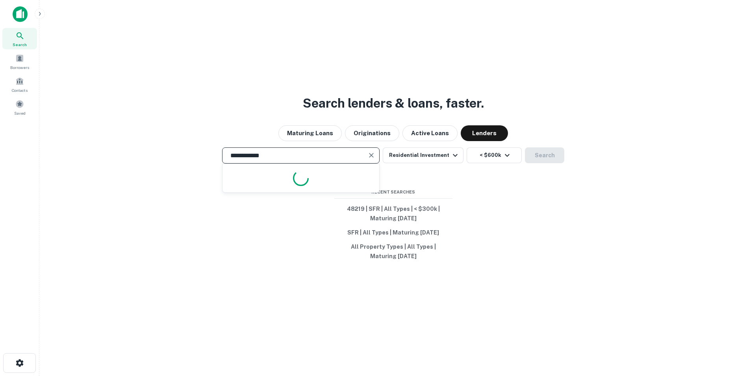
click at [309, 153] on input "**********" at bounding box center [295, 155] width 139 height 9
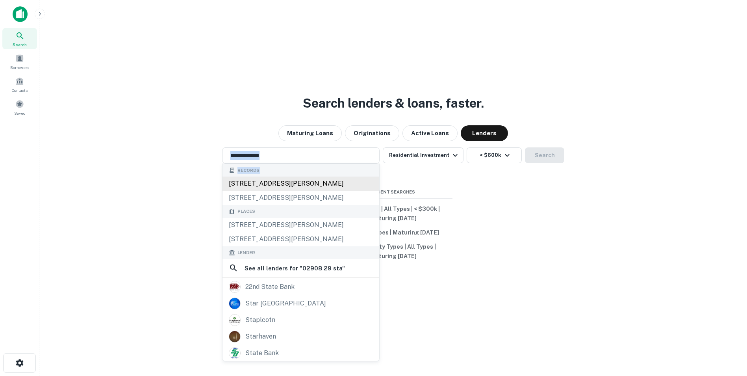
drag, startPoint x: 211, startPoint y: 190, endPoint x: 229, endPoint y: 180, distance: 20.3
click at [229, 180] on div "**********" at bounding box center [393, 207] width 695 height 376
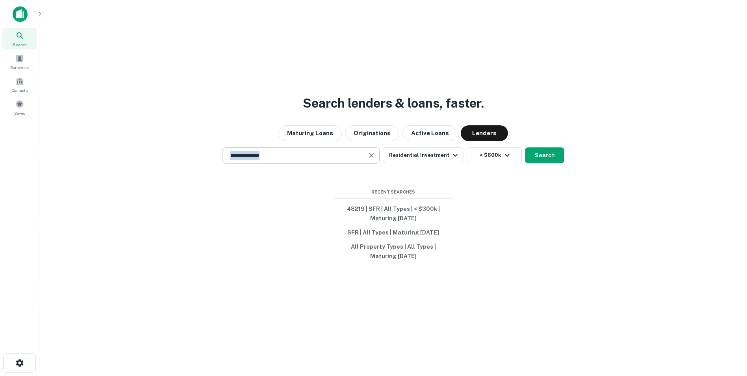
drag, startPoint x: 229, startPoint y: 180, endPoint x: 278, endPoint y: 154, distance: 55.1
click at [277, 155] on input "**********" at bounding box center [295, 155] width 139 height 9
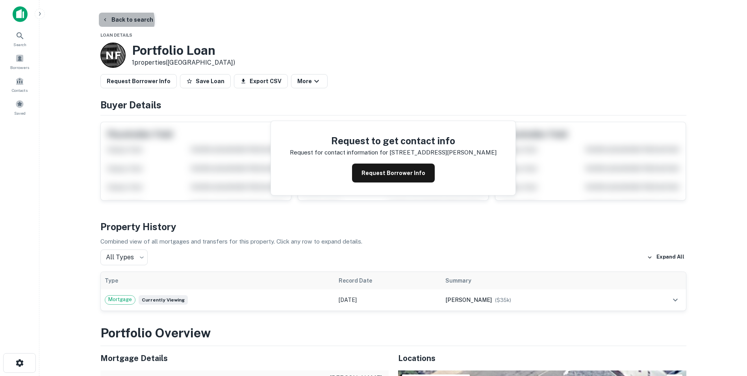
click at [123, 21] on button "Back to search" at bounding box center [127, 20] width 57 height 14
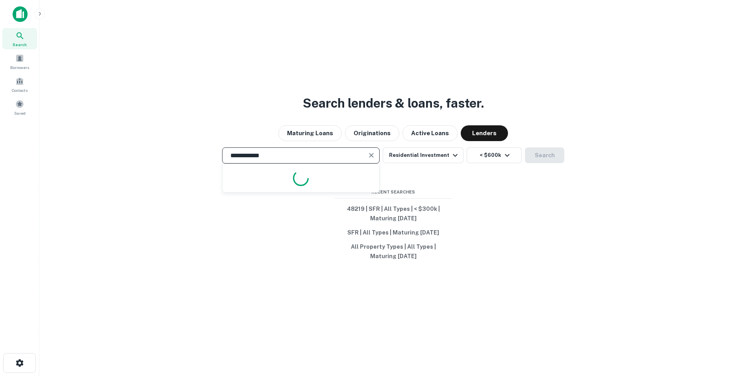
click at [282, 157] on input "**********" at bounding box center [295, 155] width 139 height 9
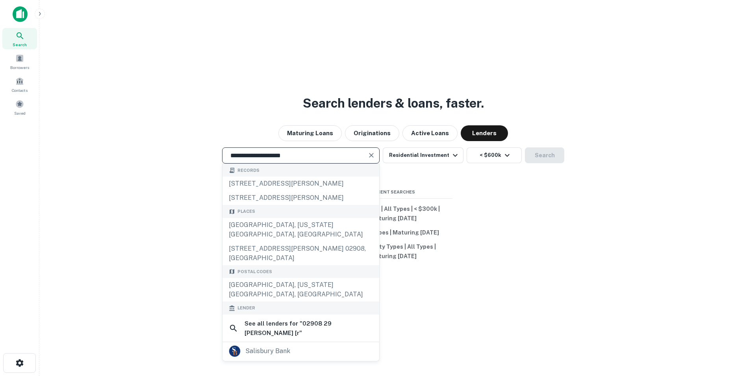
click at [301, 157] on input "**********" at bounding box center [295, 155] width 139 height 9
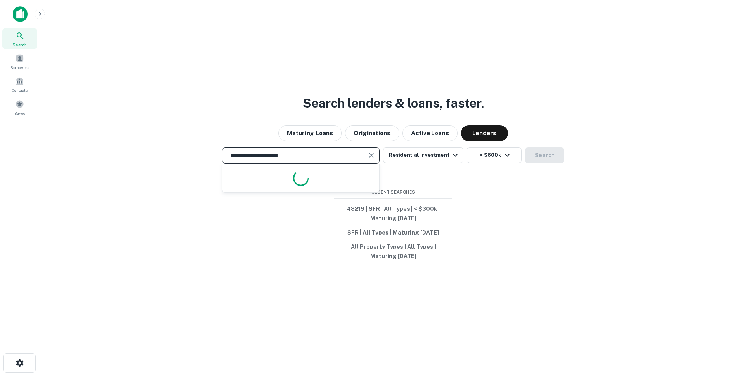
type input "**********"
click at [300, 155] on input "**********" at bounding box center [295, 155] width 139 height 9
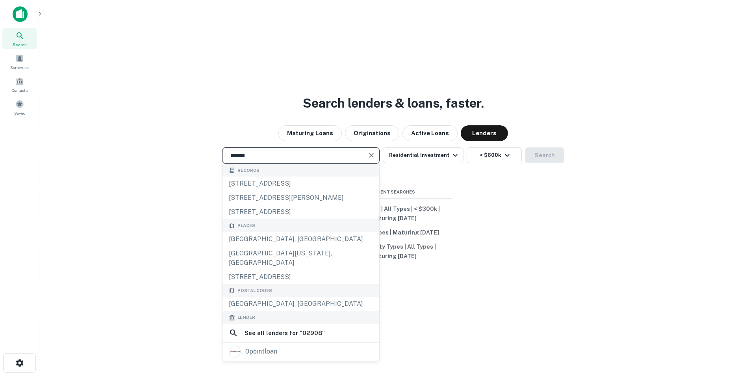
type input "**********"
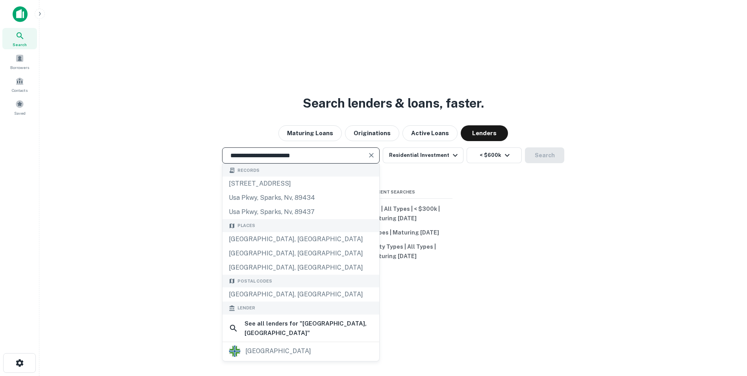
click at [535, 173] on div "**********" at bounding box center [393, 207] width 695 height 376
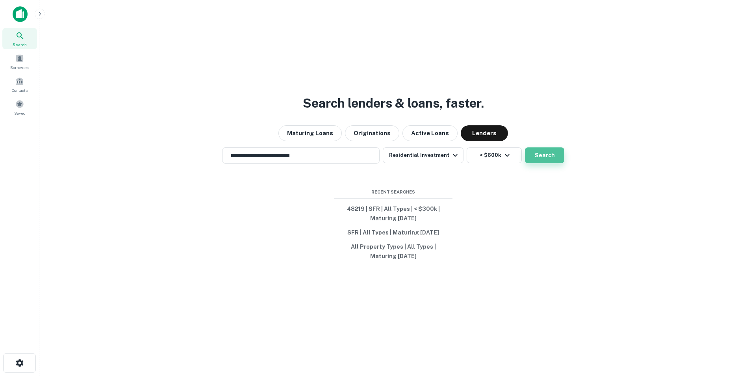
click at [543, 152] on button "Search" at bounding box center [544, 155] width 39 height 16
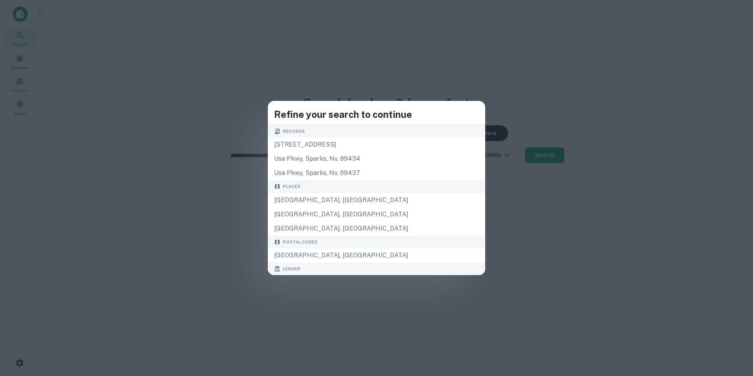
click at [506, 188] on div "Refine your search to continue Records [STREET_ADDRESS][GEOGRAPHIC_DATA] Places…" at bounding box center [376, 188] width 753 height 376
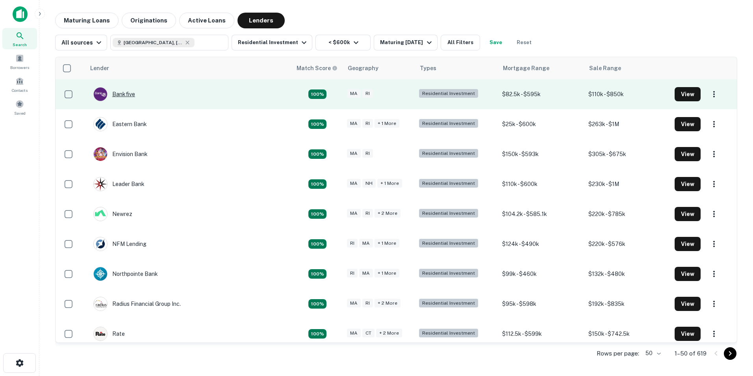
click at [131, 94] on div "Bankfive" at bounding box center [114, 94] width 42 height 14
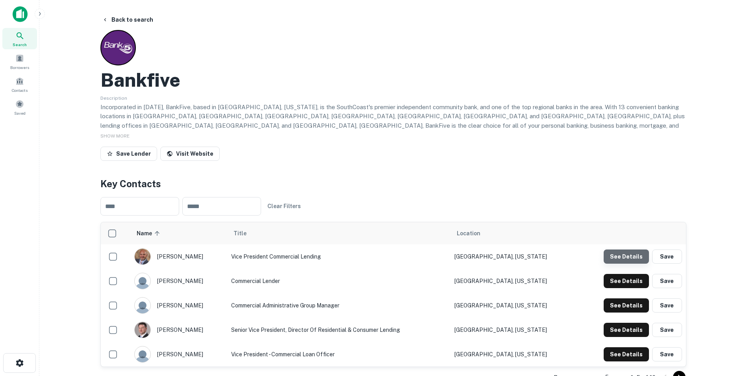
click at [639, 259] on button "See Details" at bounding box center [626, 256] width 45 height 14
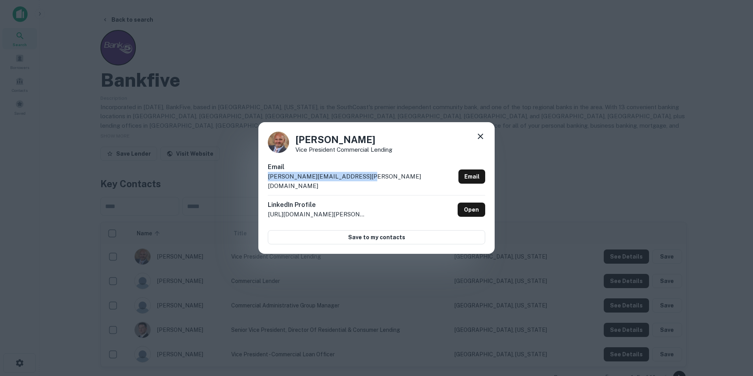
drag, startPoint x: 357, startPoint y: 182, endPoint x: 261, endPoint y: 181, distance: 96.1
click at [261, 181] on div "[PERSON_NAME] Vice President Commercial Lending Email [PERSON_NAME][EMAIL_ADDRE…" at bounding box center [376, 188] width 236 height 132
drag, startPoint x: 261, startPoint y: 181, endPoint x: 283, endPoint y: 182, distance: 22.1
copy p "[PERSON_NAME][EMAIL_ADDRESS][PERSON_NAME][DOMAIN_NAME]"
click at [482, 141] on icon at bounding box center [480, 136] width 9 height 9
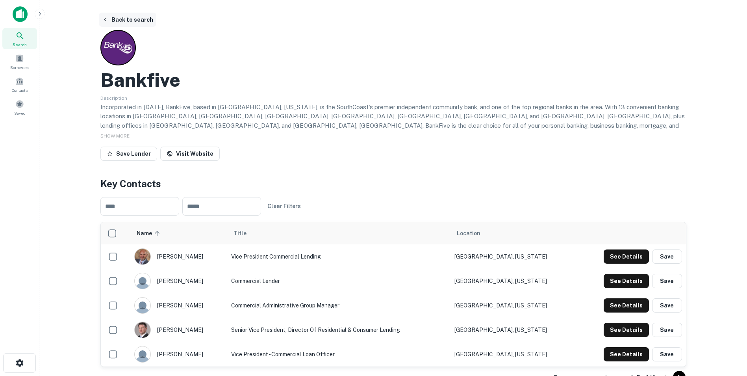
click at [137, 20] on button "Back to search" at bounding box center [127, 20] width 57 height 14
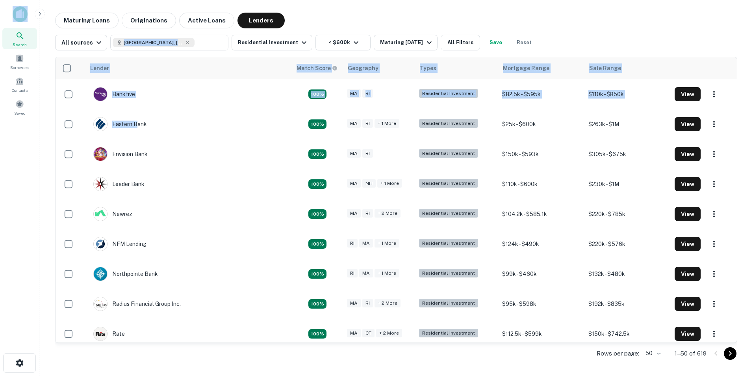
drag, startPoint x: 135, startPoint y: 126, endPoint x: -369, endPoint y: 4, distance: 518.3
click at [0, 4] on html "Search Borrowers Contacts Saved Maturing Loans Originations Active Loans Lender…" at bounding box center [376, 188] width 753 height 376
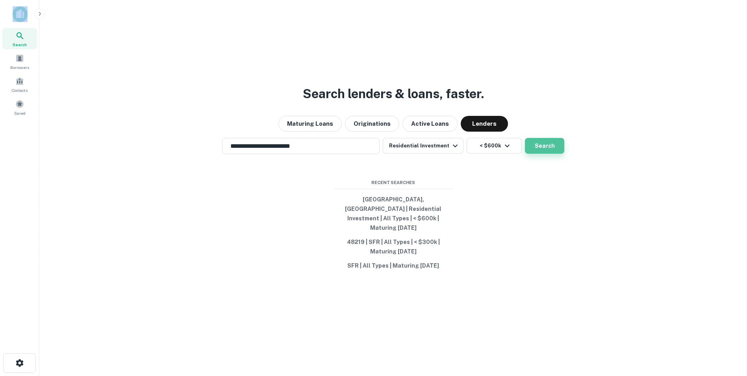
click at [547, 150] on button "Search" at bounding box center [544, 146] width 39 height 16
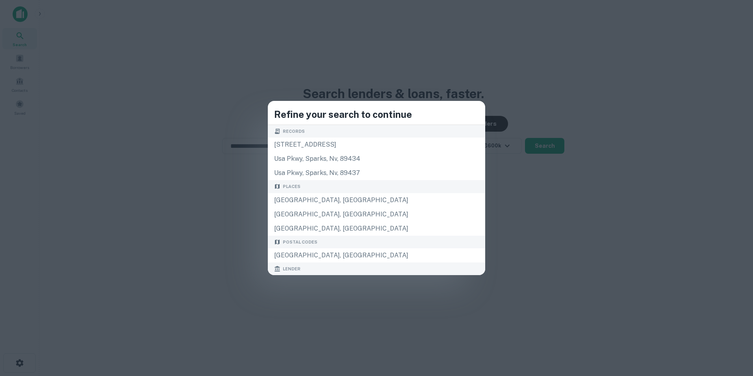
click at [488, 163] on div "Refine your search to continue Records [STREET_ADDRESS][GEOGRAPHIC_DATA] Places…" at bounding box center [376, 188] width 753 height 376
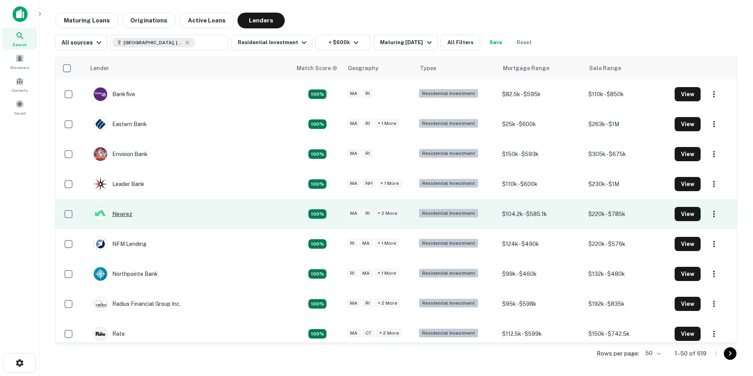
click at [122, 214] on div "Newrez" at bounding box center [112, 214] width 39 height 14
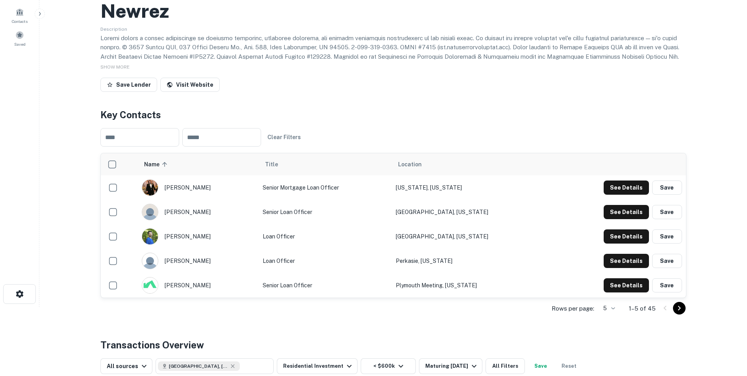
scroll to position [79, 0]
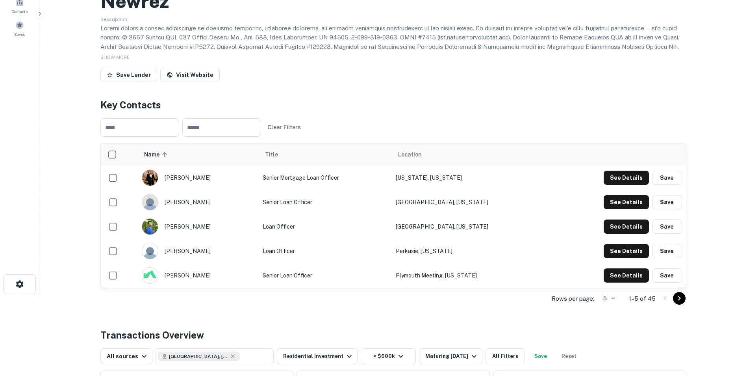
click at [152, 174] on img "scrollable content" at bounding box center [150, 178] width 16 height 16
click at [677, 298] on icon "Go to next page" at bounding box center [678, 297] width 9 height 9
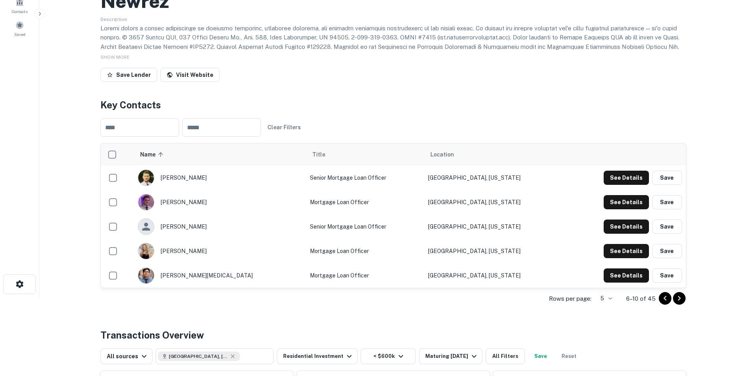
click at [678, 296] on icon "Go to next page" at bounding box center [678, 297] width 9 height 9
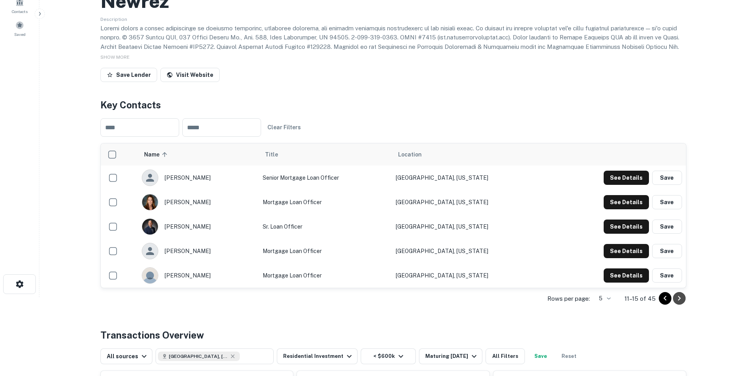
click at [678, 295] on icon "Go to next page" at bounding box center [678, 297] width 9 height 9
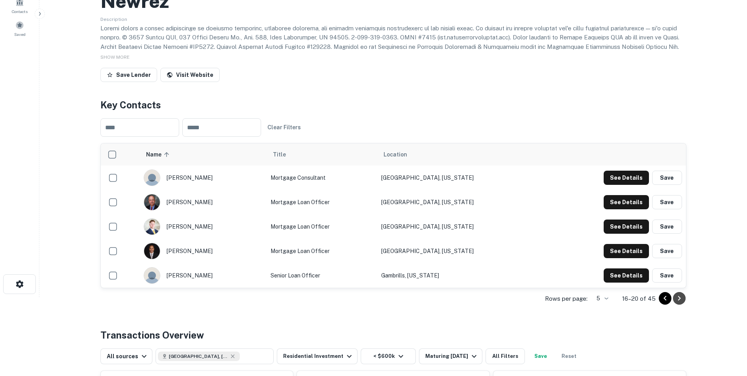
click at [679, 295] on icon "Go to next page" at bounding box center [678, 297] width 9 height 9
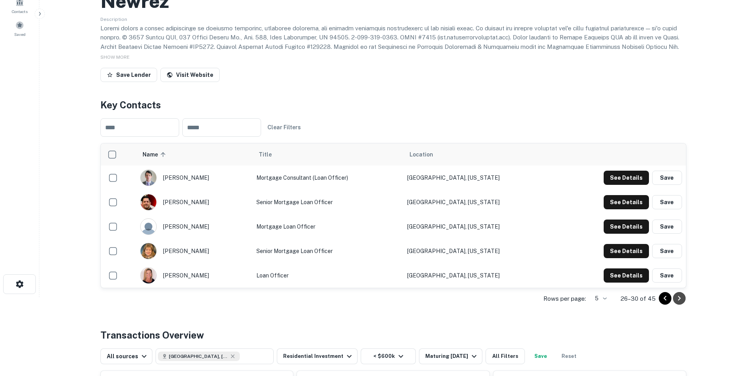
click at [680, 295] on icon "Go to next page" at bounding box center [678, 297] width 9 height 9
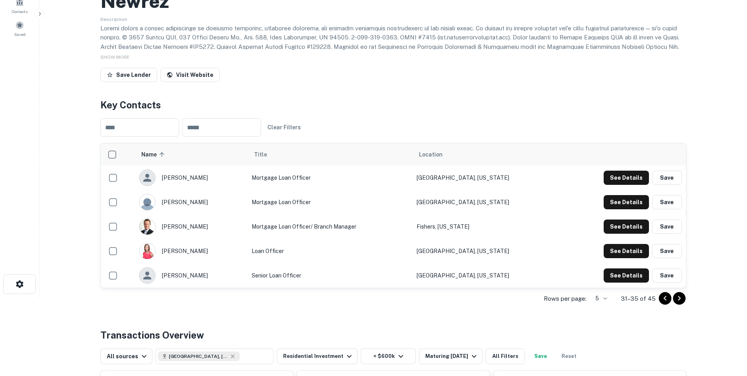
click at [680, 295] on icon "Go to next page" at bounding box center [678, 297] width 9 height 9
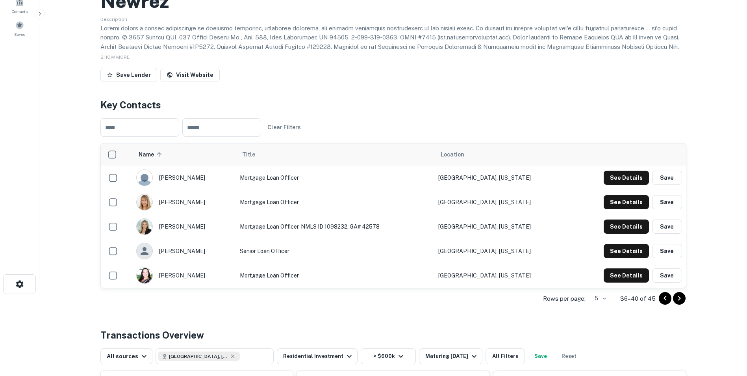
click at [678, 296] on icon "Go to next page" at bounding box center [678, 297] width 9 height 9
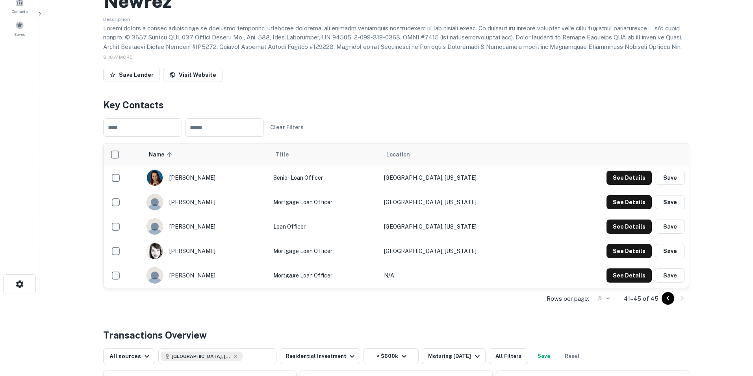
click at [610, 296] on body "Search Borrowers Contacts Saved Back to search Newrez Description SHOW MORE Sav…" at bounding box center [376, 109] width 753 height 376
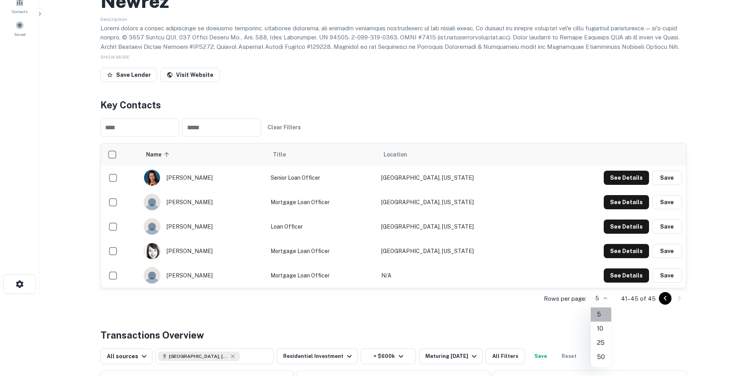
click at [599, 311] on li "5" at bounding box center [601, 314] width 20 height 14
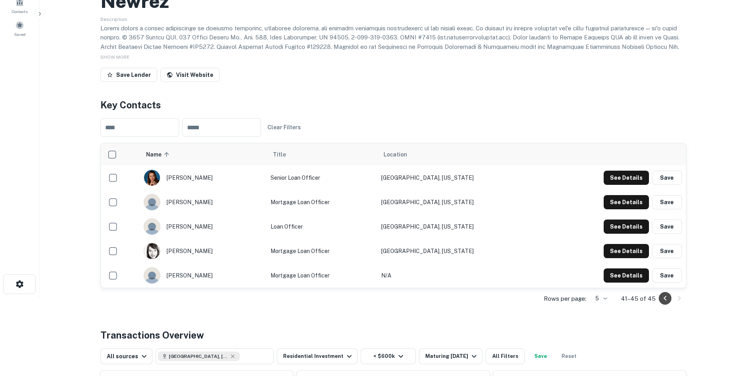
click at [667, 300] on icon "Go to previous page" at bounding box center [664, 297] width 9 height 9
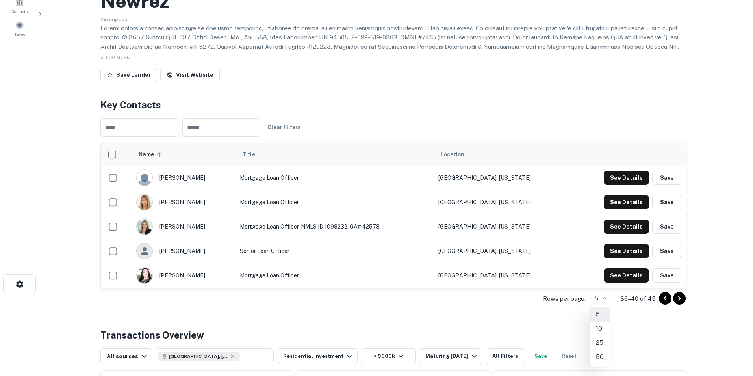
click at [605, 297] on body "Search Borrowers Contacts Saved Back to search Newrez Description SHOW MORE Sav…" at bounding box center [376, 109] width 753 height 376
click at [596, 314] on li "5" at bounding box center [599, 314] width 20 height 14
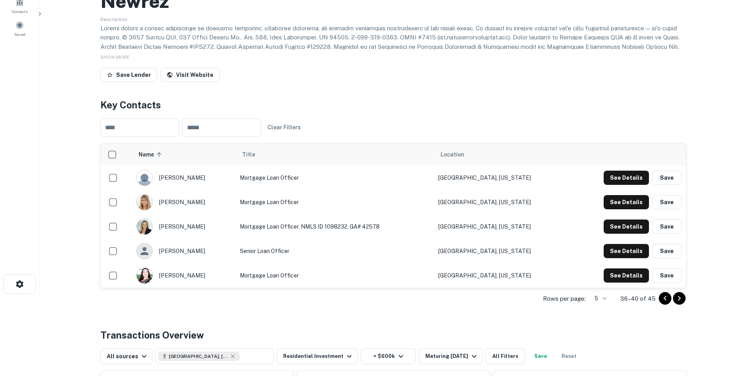
click at [668, 298] on icon "Go to previous page" at bounding box center [664, 297] width 9 height 9
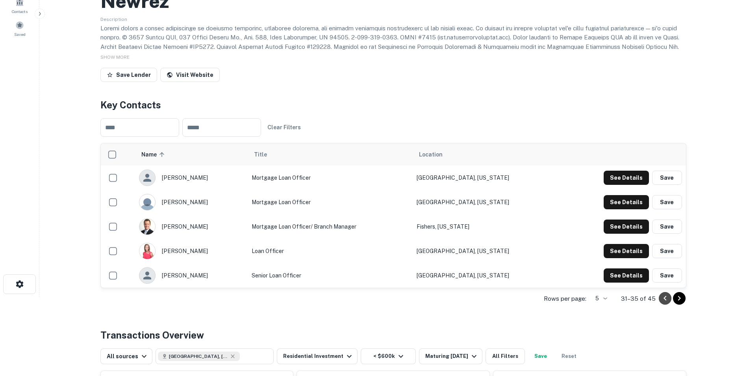
click at [668, 298] on icon "Go to previous page" at bounding box center [664, 297] width 9 height 9
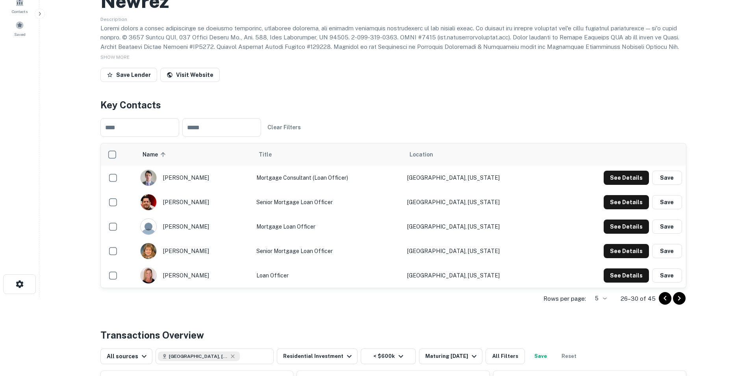
click at [667, 298] on icon "Go to previous page" at bounding box center [664, 297] width 9 height 9
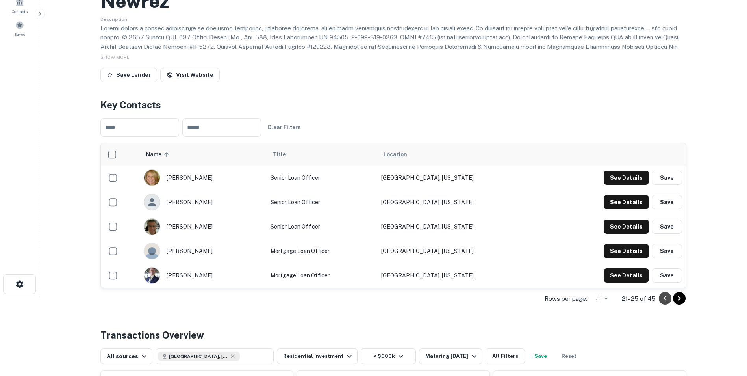
click at [667, 298] on icon "Go to previous page" at bounding box center [664, 297] width 9 height 9
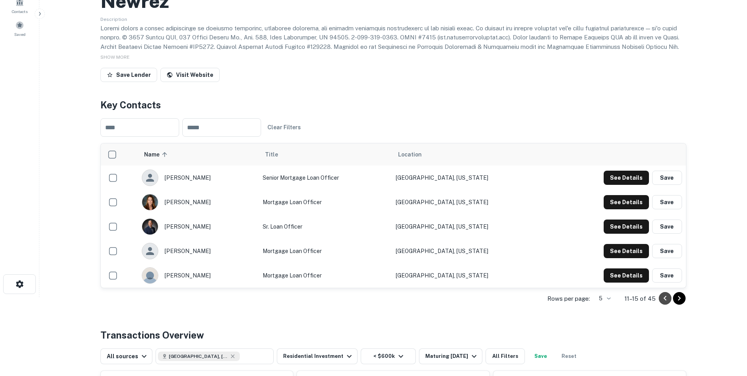
click at [667, 298] on icon "Go to previous page" at bounding box center [664, 297] width 9 height 9
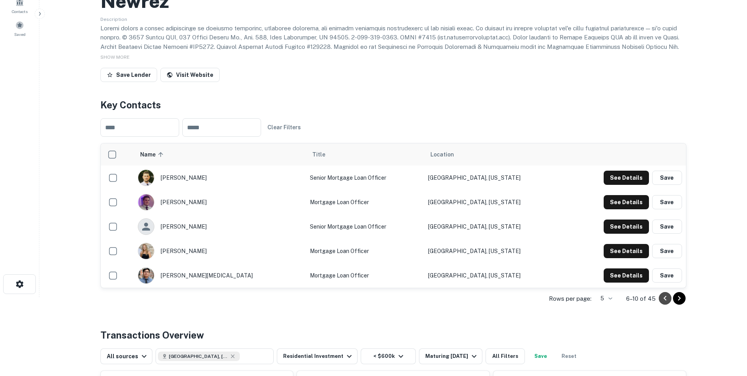
click at [666, 296] on icon "Go to previous page" at bounding box center [664, 298] width 3 height 5
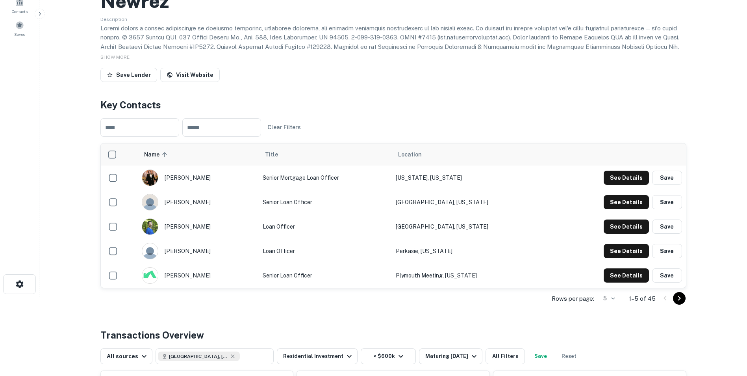
click at [666, 296] on div at bounding box center [672, 298] width 27 height 13
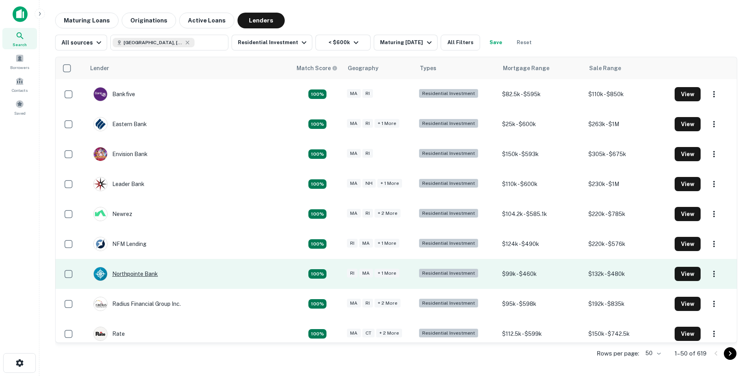
click at [137, 272] on div "Northpointe Bank" at bounding box center [125, 274] width 65 height 14
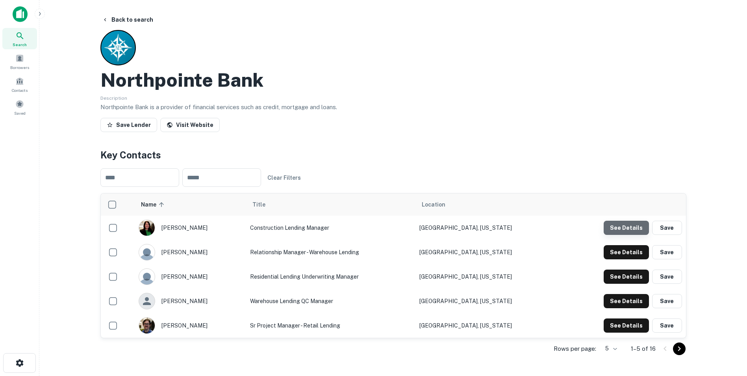
click at [631, 228] on button "See Details" at bounding box center [626, 227] width 45 height 14
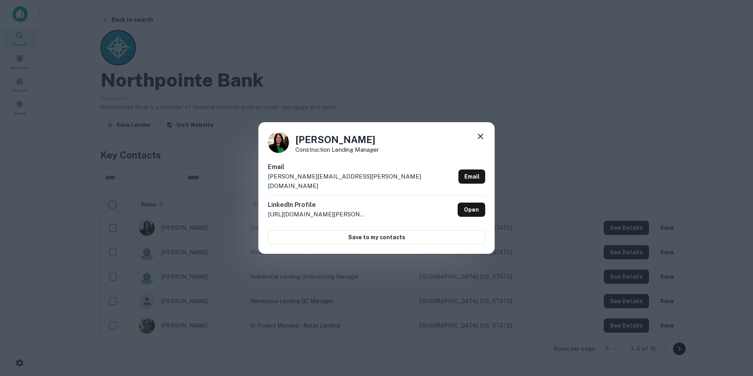
click at [482, 139] on icon at bounding box center [481, 136] width 6 height 6
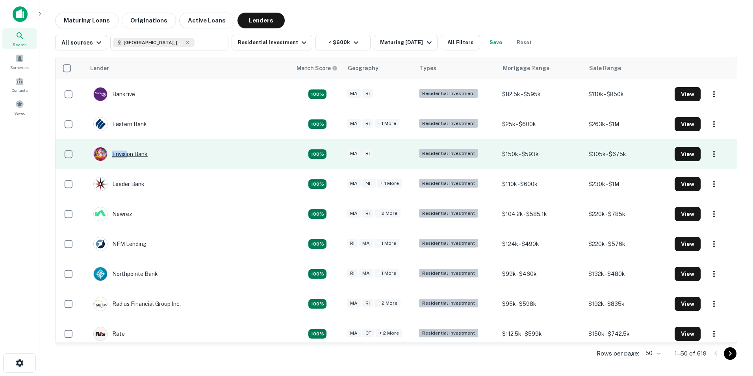
click at [127, 157] on div "Envision Bank" at bounding box center [120, 154] width 54 height 14
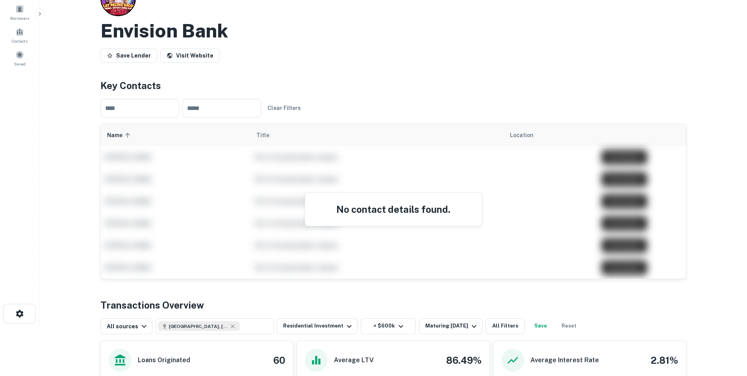
scroll to position [39, 0]
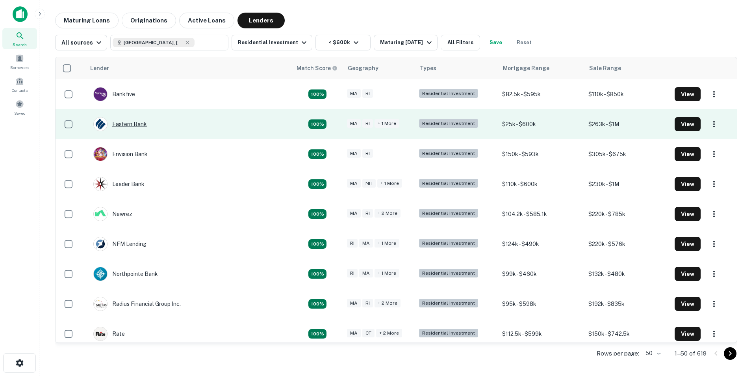
click at [128, 123] on div "Eastern Bank" at bounding box center [120, 124] width 54 height 14
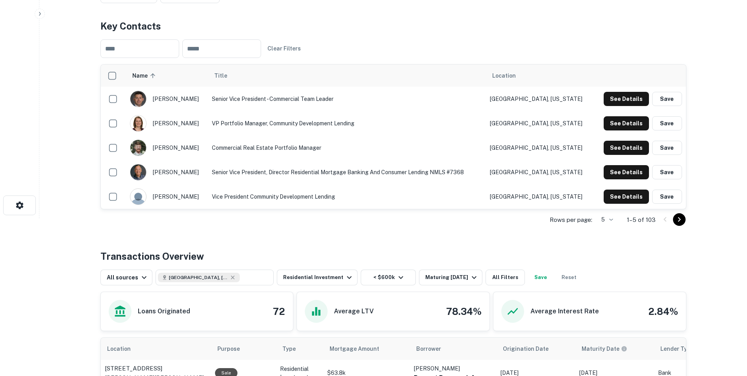
scroll to position [118, 0]
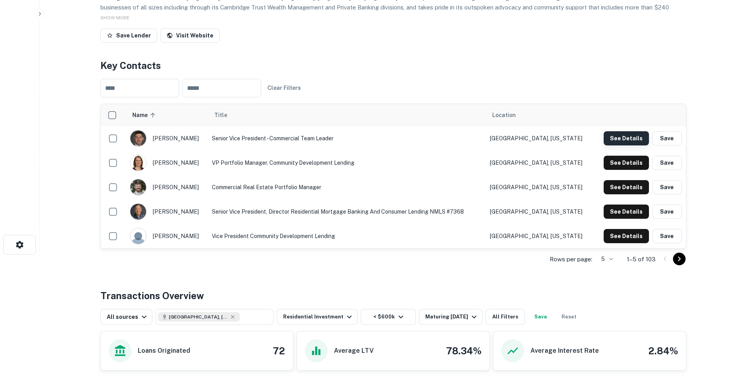
click at [619, 139] on button "See Details" at bounding box center [626, 138] width 45 height 14
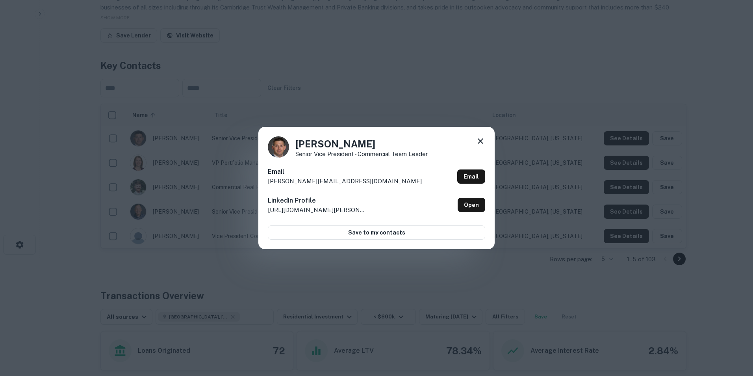
click at [479, 141] on icon at bounding box center [480, 140] width 9 height 9
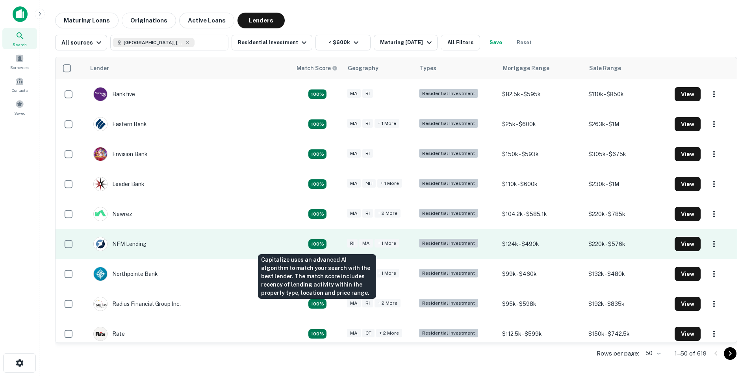
click at [320, 244] on div "100%" at bounding box center [317, 243] width 18 height 9
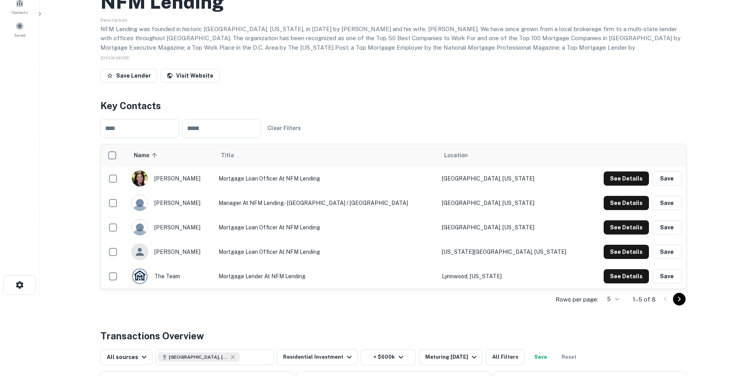
scroll to position [79, 0]
click at [681, 297] on icon "Go to next page" at bounding box center [678, 297] width 9 height 9
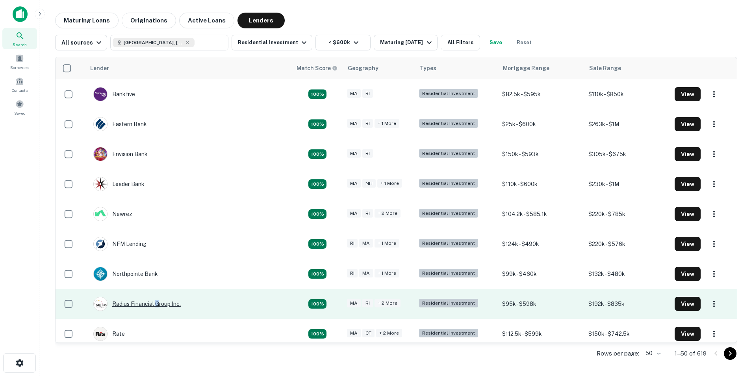
click at [157, 302] on div "Radius Financial Group Inc." at bounding box center [136, 303] width 87 height 14
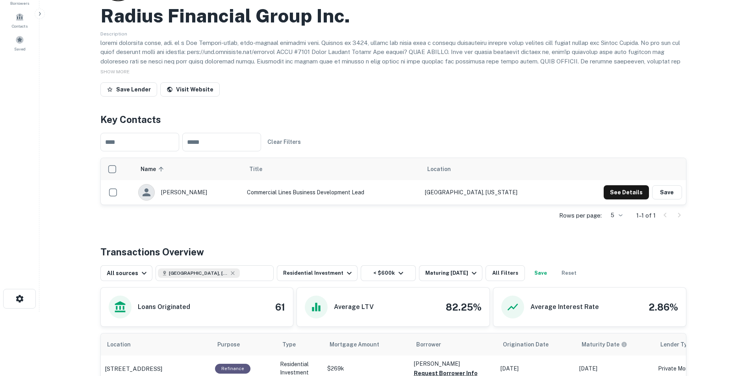
scroll to position [39, 0]
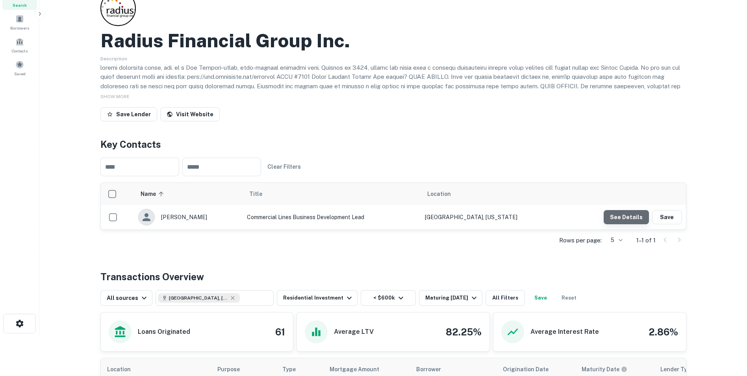
click at [629, 219] on button "See Details" at bounding box center [626, 217] width 45 height 14
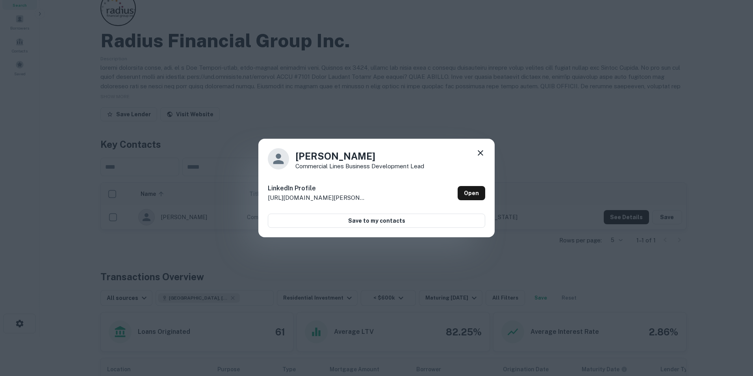
click at [482, 152] on icon at bounding box center [481, 153] width 6 height 6
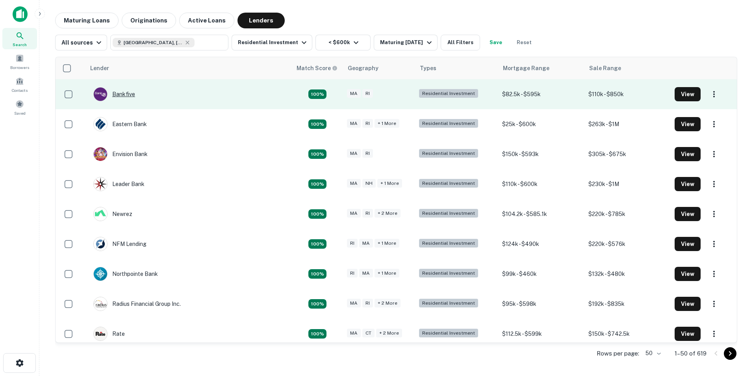
click at [121, 96] on div "Bankfive" at bounding box center [114, 94] width 42 height 14
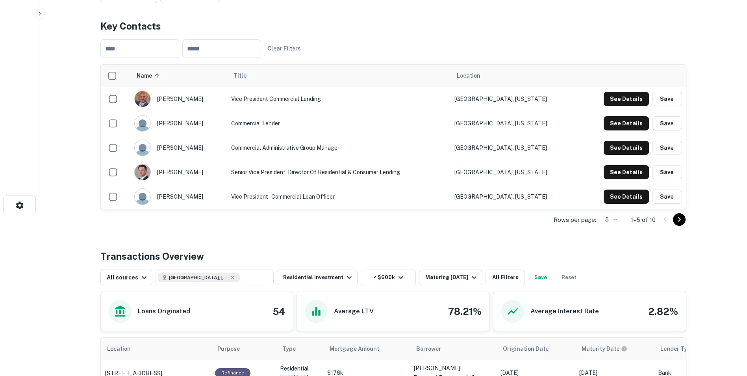
scroll to position [118, 0]
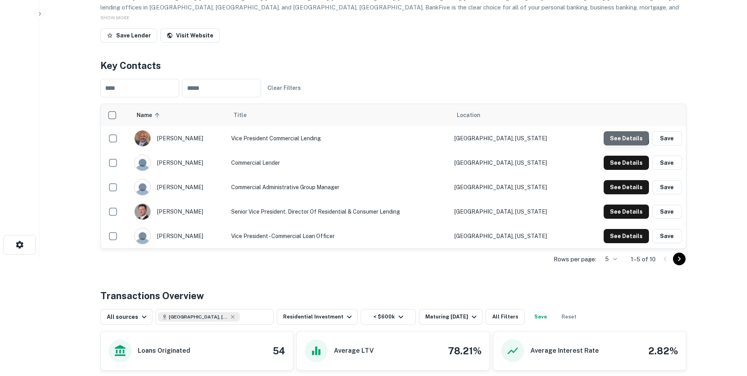
click at [612, 135] on button "See Details" at bounding box center [626, 138] width 45 height 14
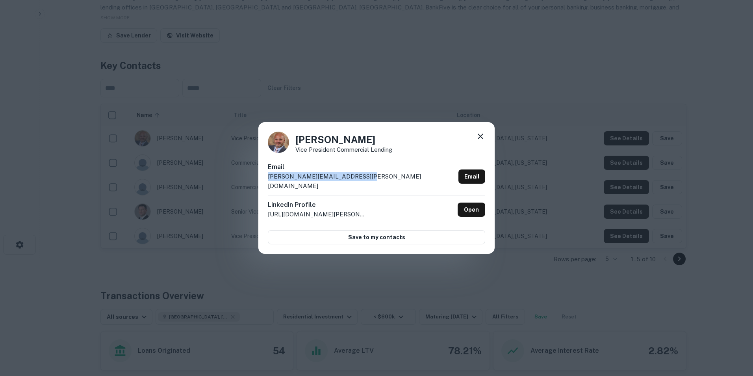
drag, startPoint x: 357, startPoint y: 180, endPoint x: 266, endPoint y: 184, distance: 91.1
click at [266, 184] on div "[PERSON_NAME] Vice President Commercial Lending Email [PERSON_NAME][EMAIL_ADDRE…" at bounding box center [376, 188] width 236 height 132
drag, startPoint x: 266, startPoint y: 184, endPoint x: 282, endPoint y: 180, distance: 16.6
copy p "[PERSON_NAME][EMAIL_ADDRESS][PERSON_NAME][DOMAIN_NAME]"
click at [478, 141] on icon at bounding box center [480, 136] width 9 height 9
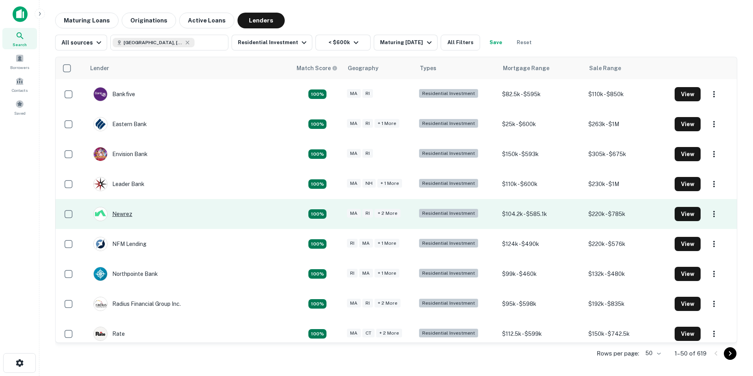
click at [130, 214] on div "Newrez" at bounding box center [112, 214] width 39 height 14
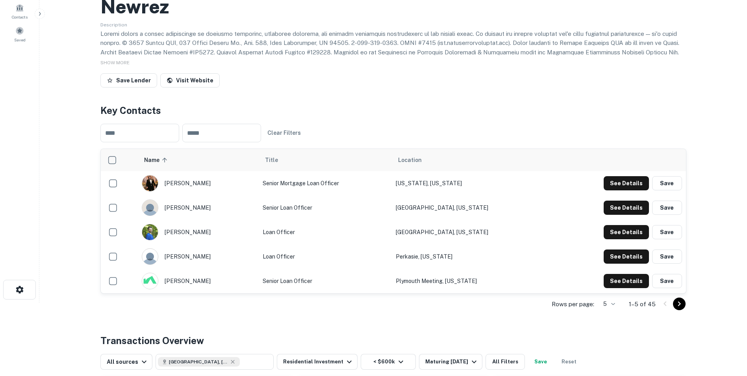
scroll to position [79, 0]
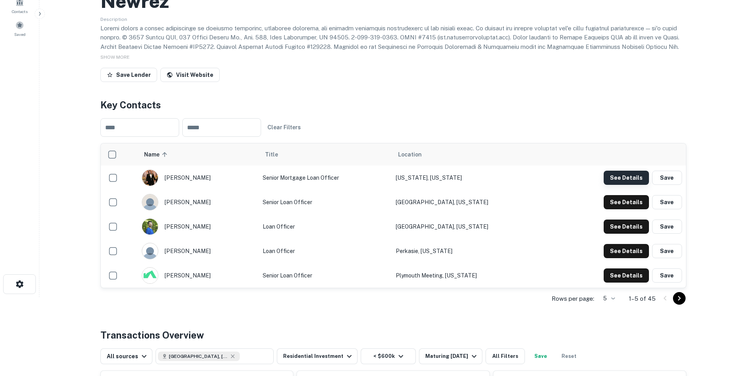
click at [617, 178] on button "See Details" at bounding box center [626, 177] width 45 height 14
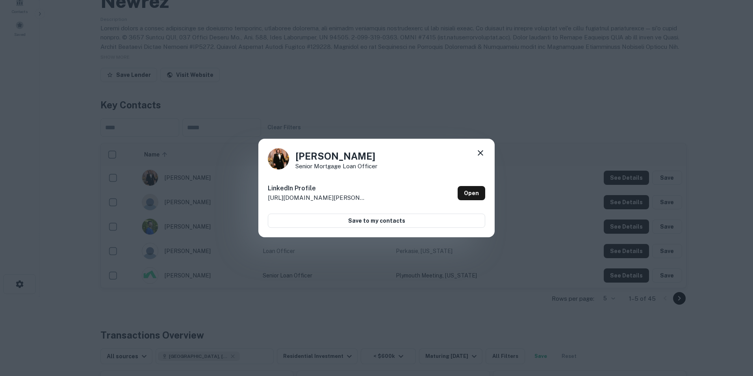
click at [485, 151] on icon at bounding box center [480, 152] width 9 height 9
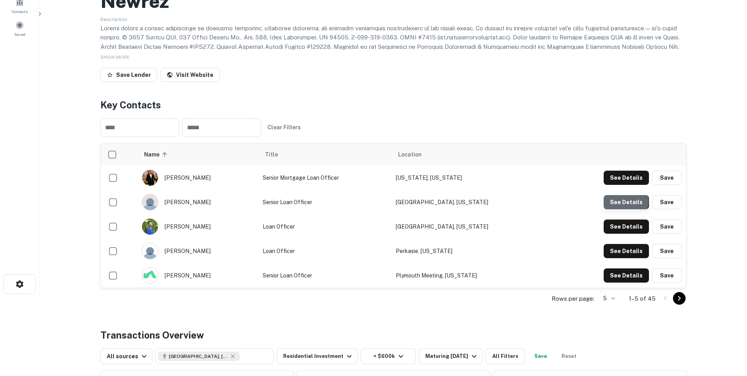
click at [624, 185] on button "See Details" at bounding box center [626, 177] width 45 height 14
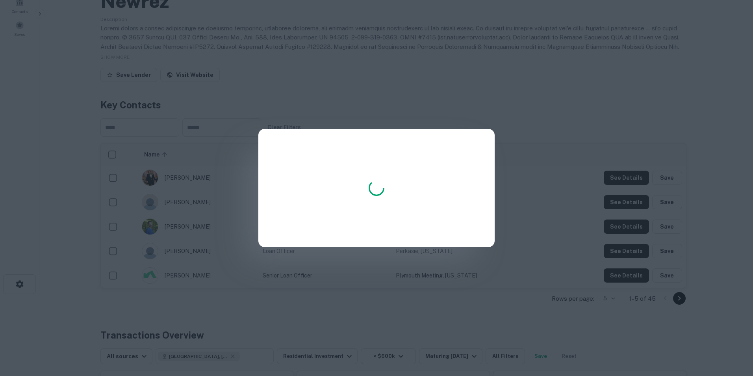
click at [33, 53] on div at bounding box center [376, 188] width 753 height 376
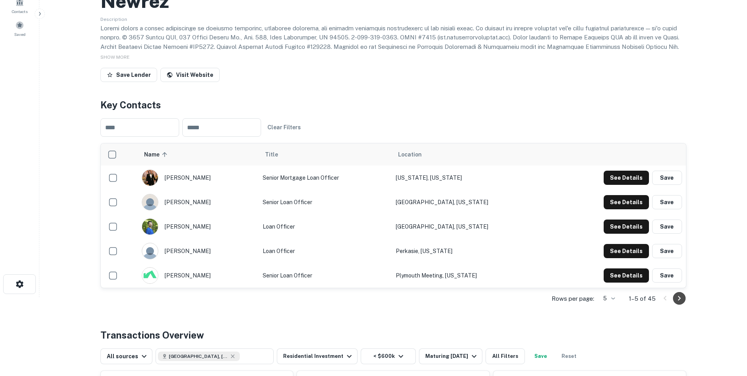
click at [678, 299] on icon "Go to next page" at bounding box center [678, 297] width 9 height 9
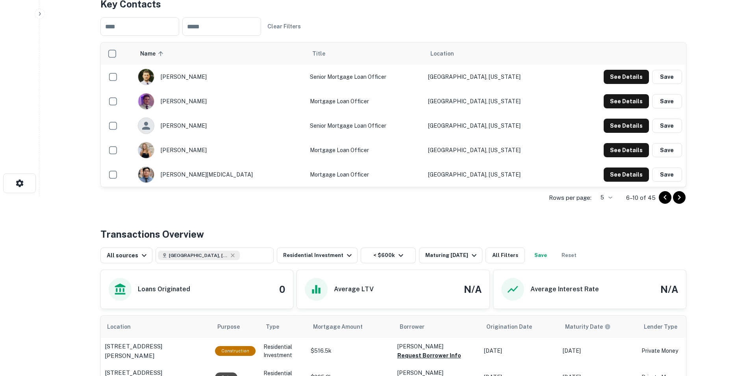
scroll to position [157, 0]
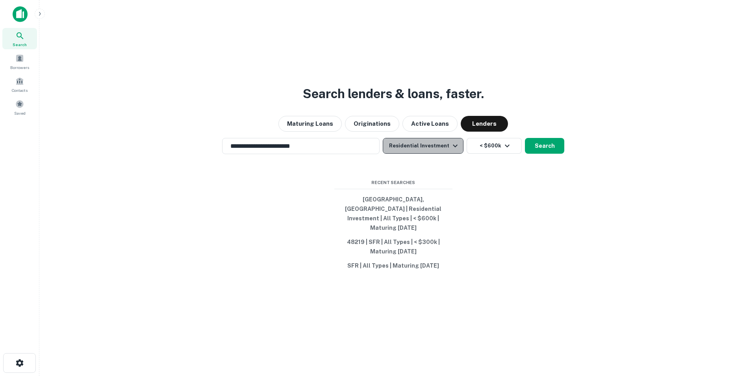
click at [453, 149] on icon "button" at bounding box center [454, 145] width 9 height 9
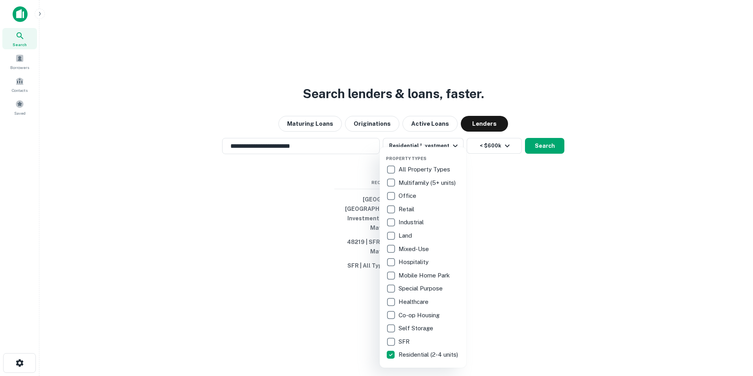
click at [503, 151] on div at bounding box center [376, 188] width 753 height 376
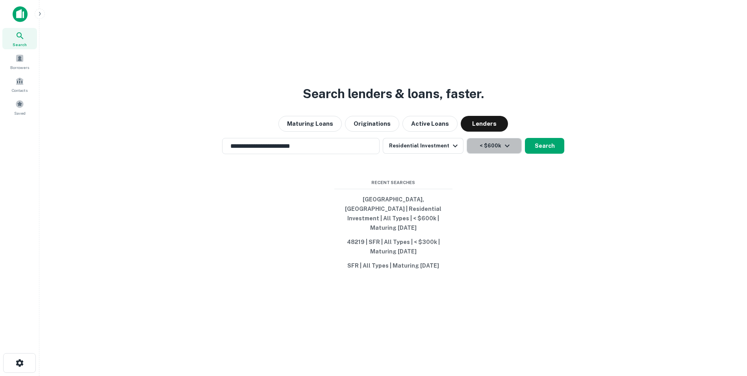
click at [503, 150] on icon "button" at bounding box center [506, 145] width 9 height 9
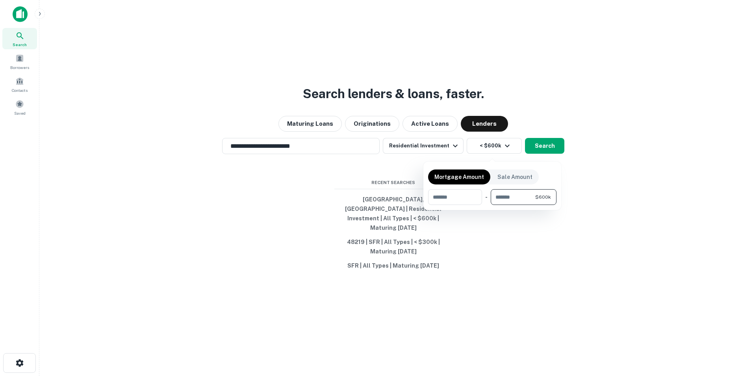
click at [525, 194] on input "******" at bounding box center [513, 197] width 44 height 16
type input "*"
type input "******"
click at [546, 152] on div at bounding box center [376, 188] width 753 height 376
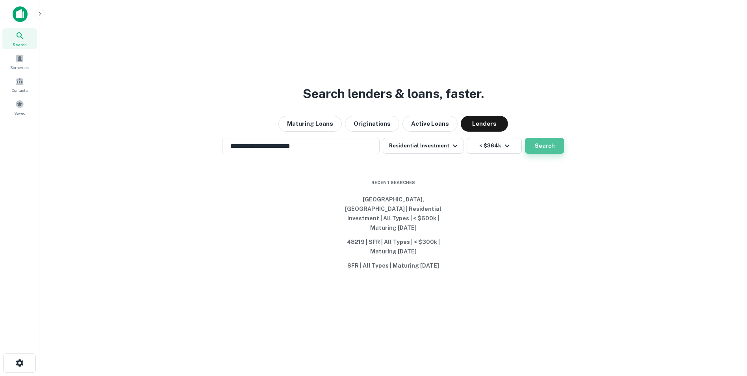
click at [543, 151] on button "Search" at bounding box center [544, 146] width 39 height 16
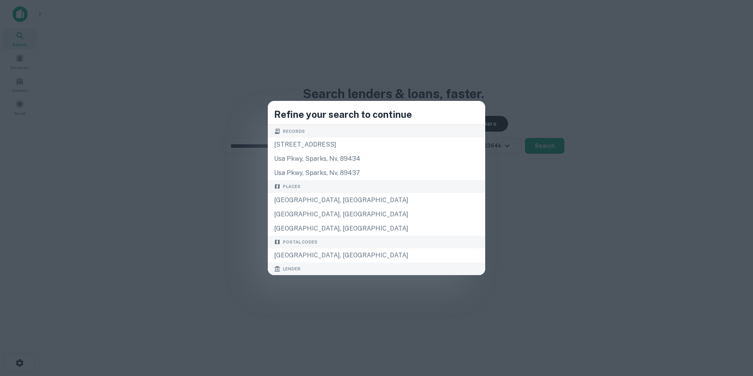
click at [570, 73] on div "Refine your search to continue Records [STREET_ADDRESS][GEOGRAPHIC_DATA] Places…" at bounding box center [376, 188] width 753 height 376
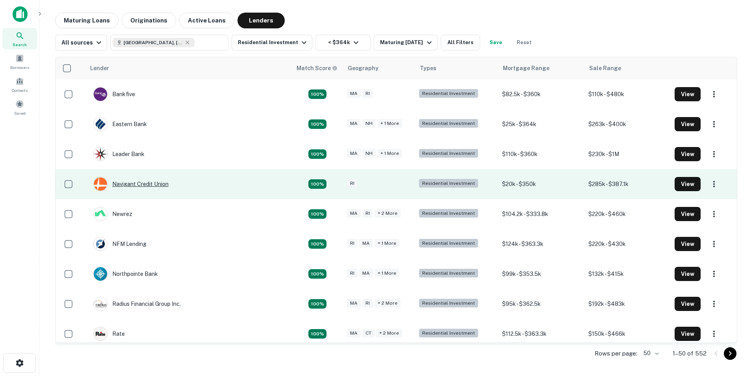
click at [141, 183] on div "Navigant Credit Union" at bounding box center [130, 184] width 75 height 14
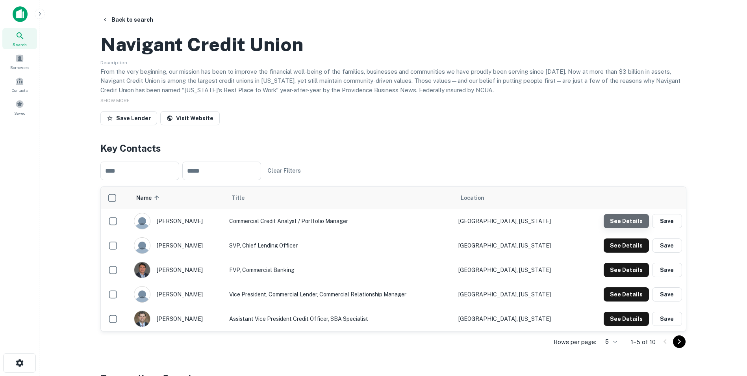
click at [637, 228] on button "See Details" at bounding box center [626, 221] width 45 height 14
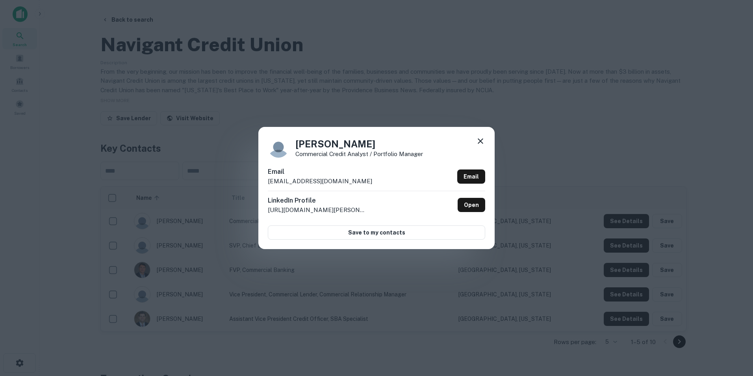
click at [479, 137] on icon at bounding box center [480, 140] width 9 height 9
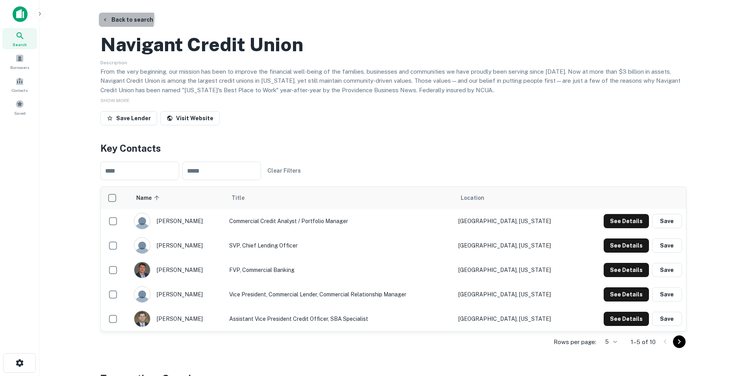
click at [116, 18] on button "Back to search" at bounding box center [127, 20] width 57 height 14
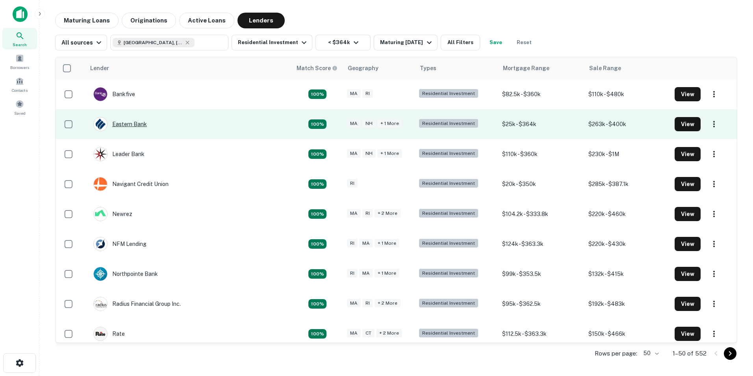
click at [128, 122] on div "Eastern Bank" at bounding box center [120, 124] width 54 height 14
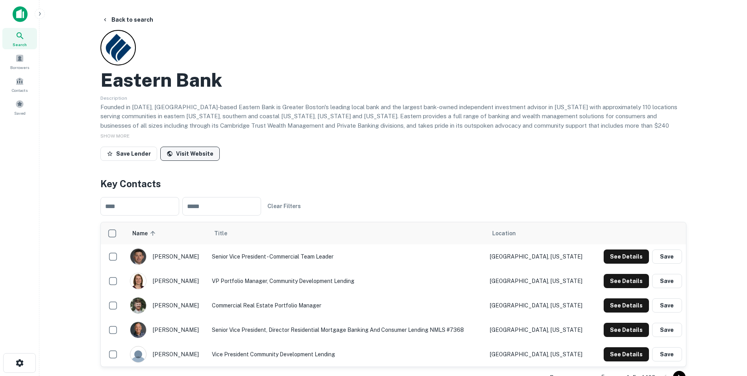
click at [195, 157] on link "Visit Website" at bounding box center [189, 153] width 59 height 14
